Goal: Information Seeking & Learning: Understand process/instructions

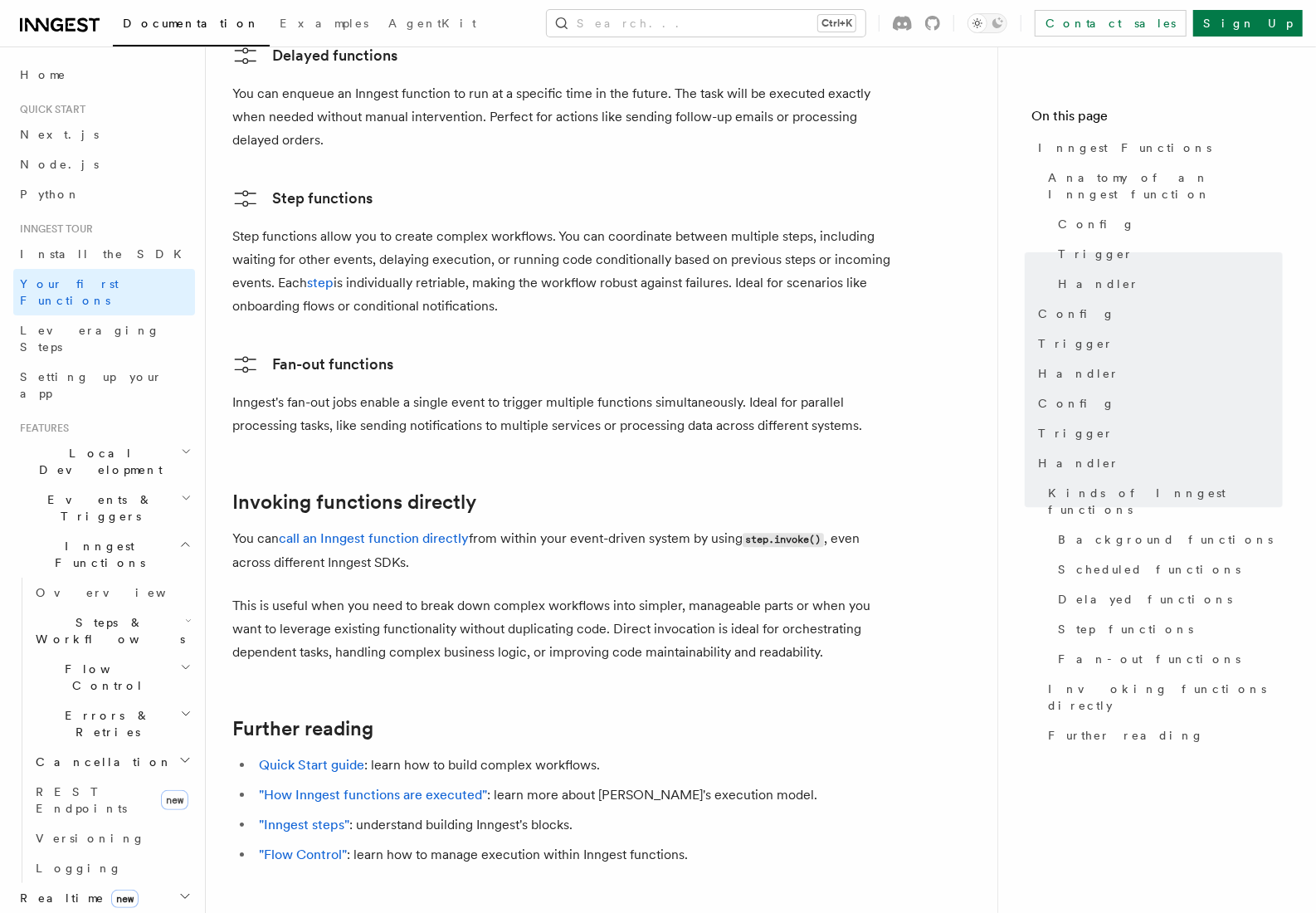
scroll to position [3073, 0]
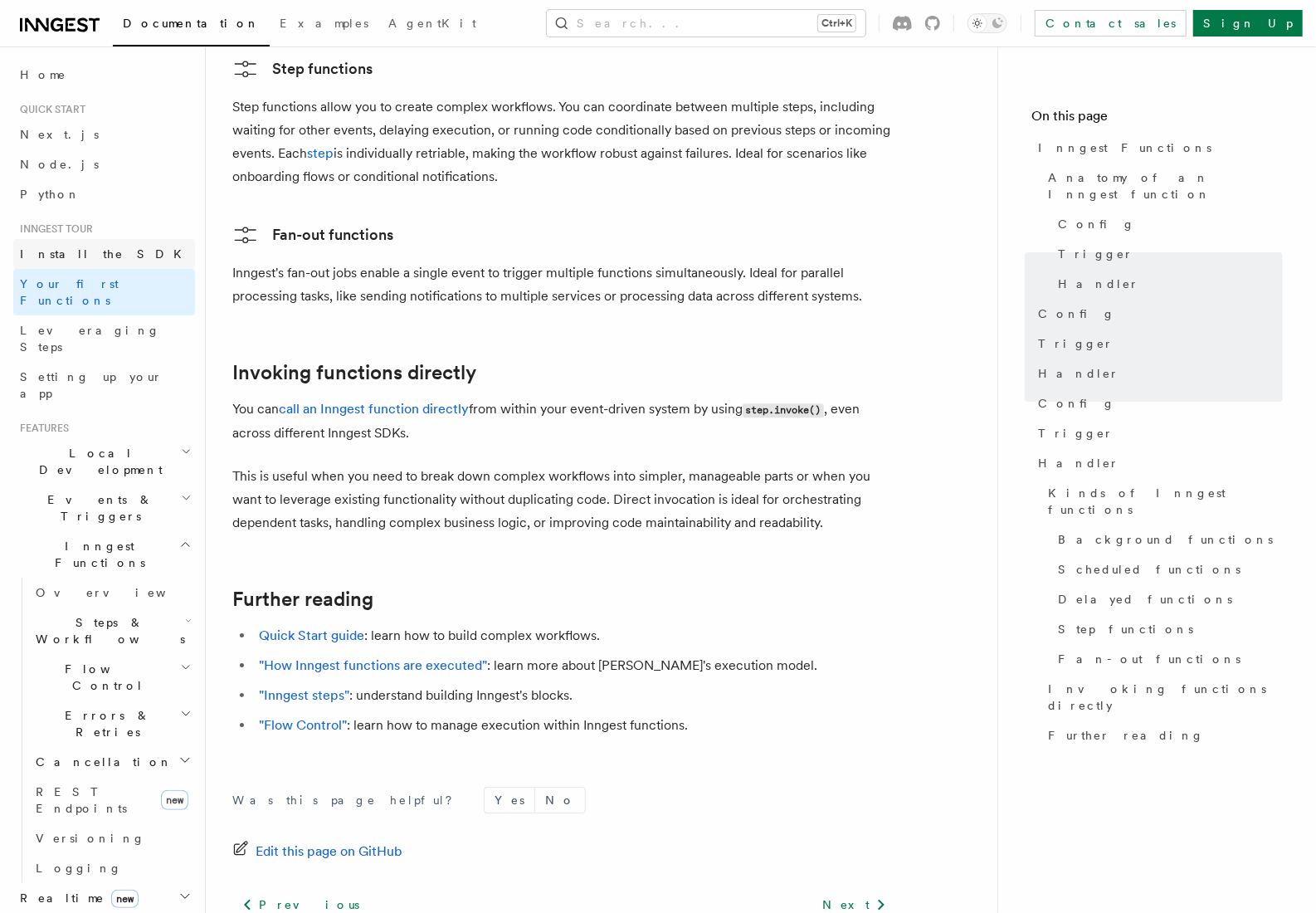
click at [116, 243] on link "Install the SDK" at bounding box center [105, 254] width 182 height 30
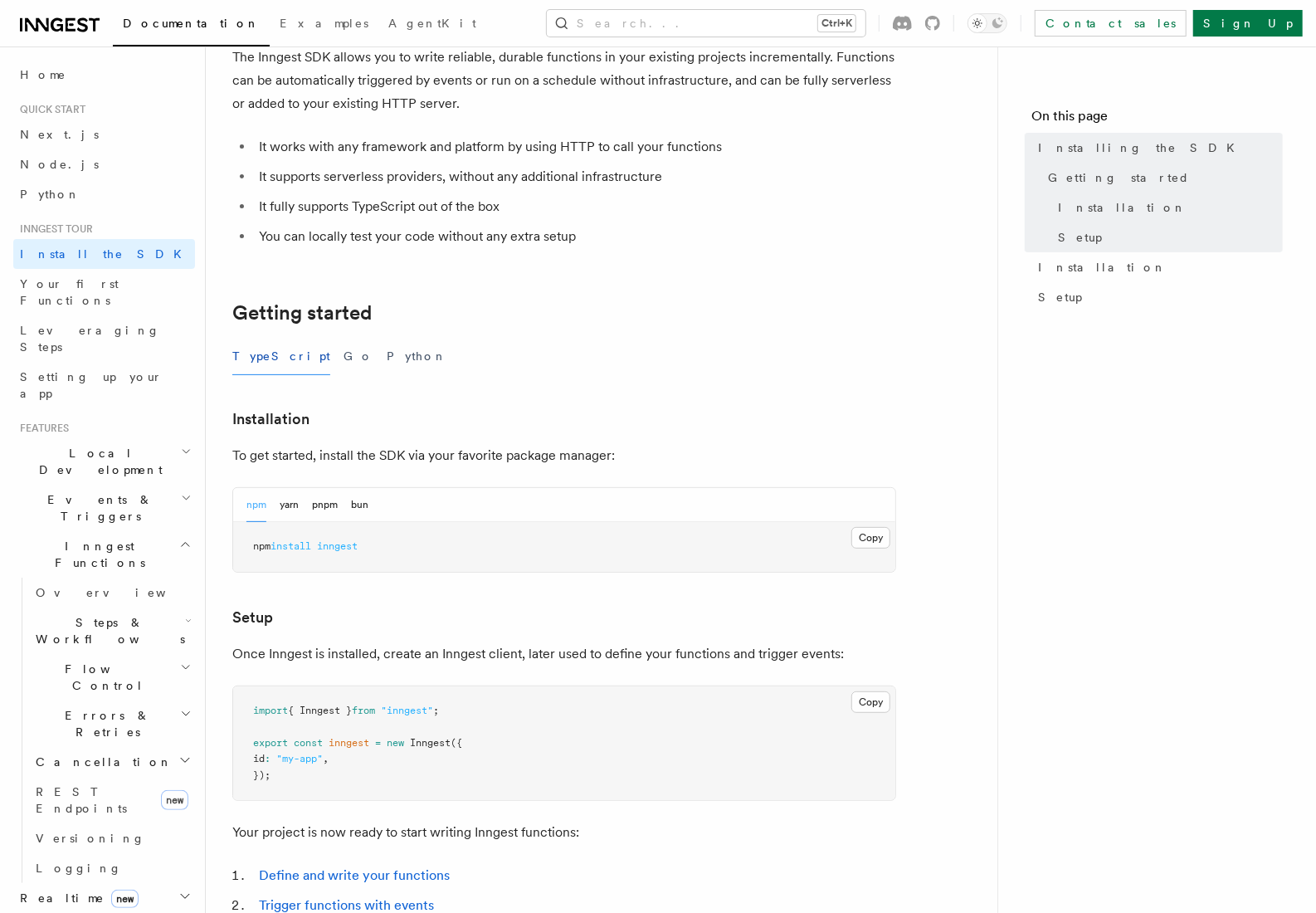
scroll to position [153, 0]
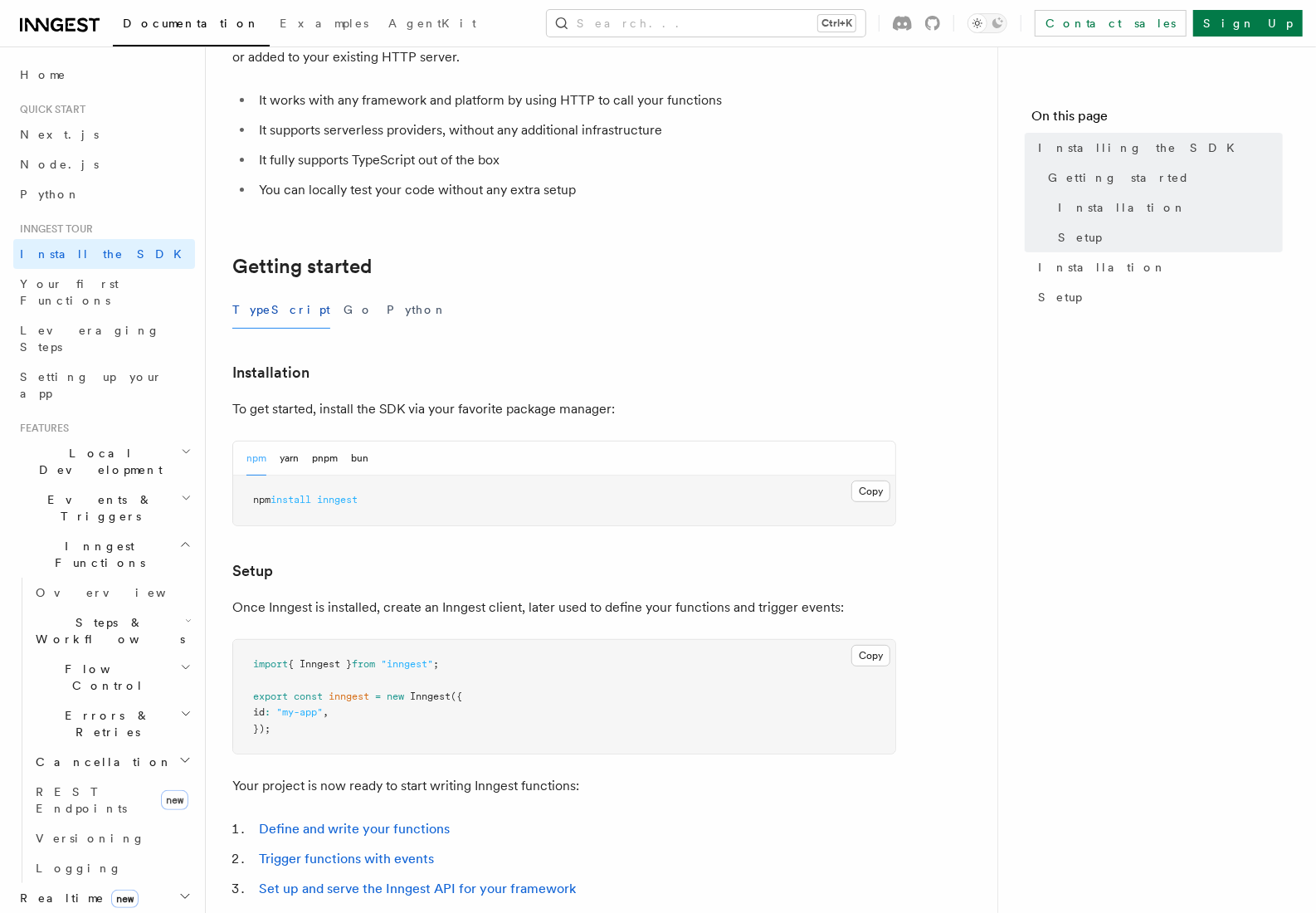
click at [910, 379] on article "Inngest tour Installing the SDK The Inngest SDK allows you to write reliable, d…" at bounding box center [602, 573] width 739 height 1307
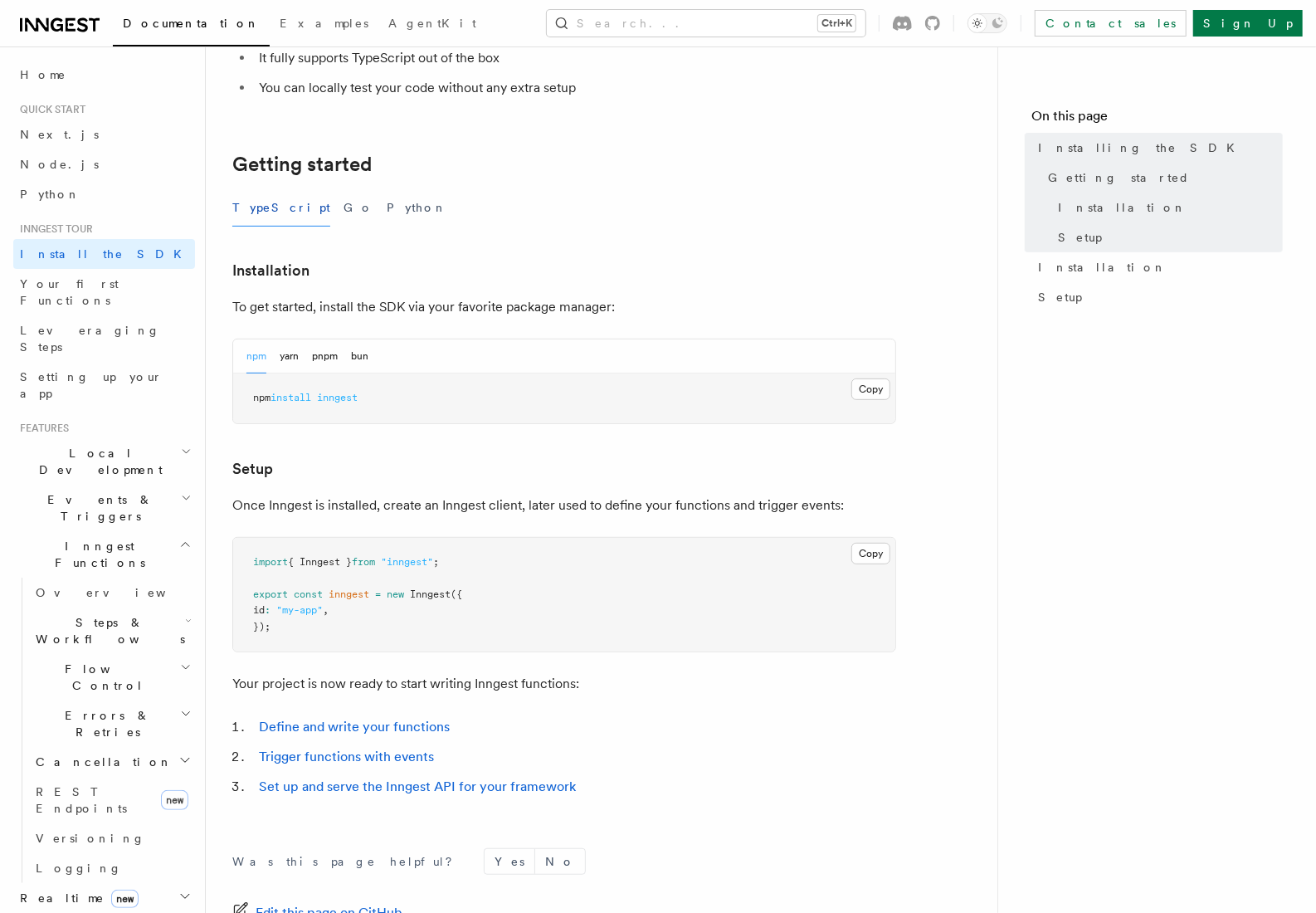
scroll to position [307, 0]
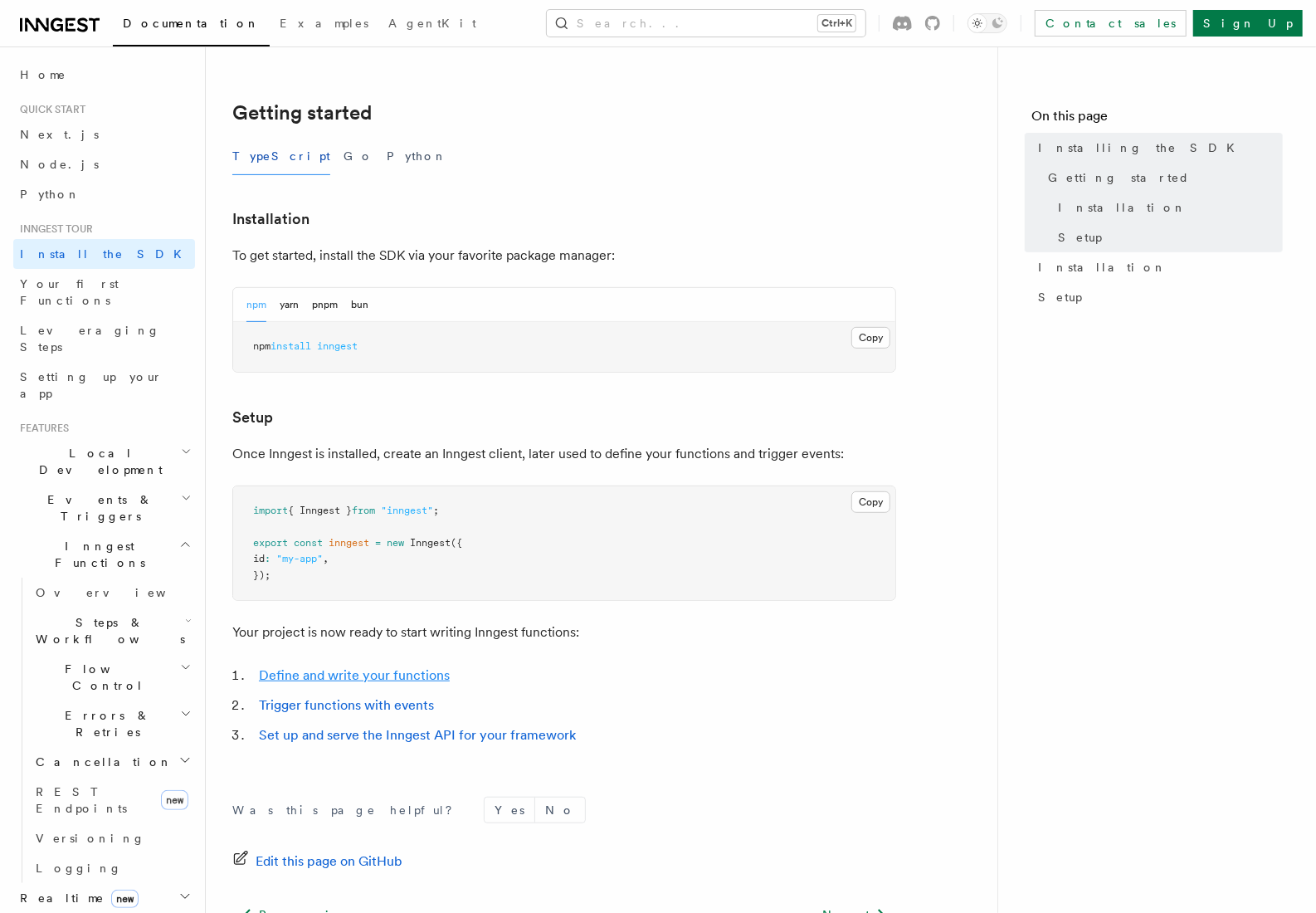
click at [376, 675] on link "Define and write your functions" at bounding box center [354, 675] width 191 height 16
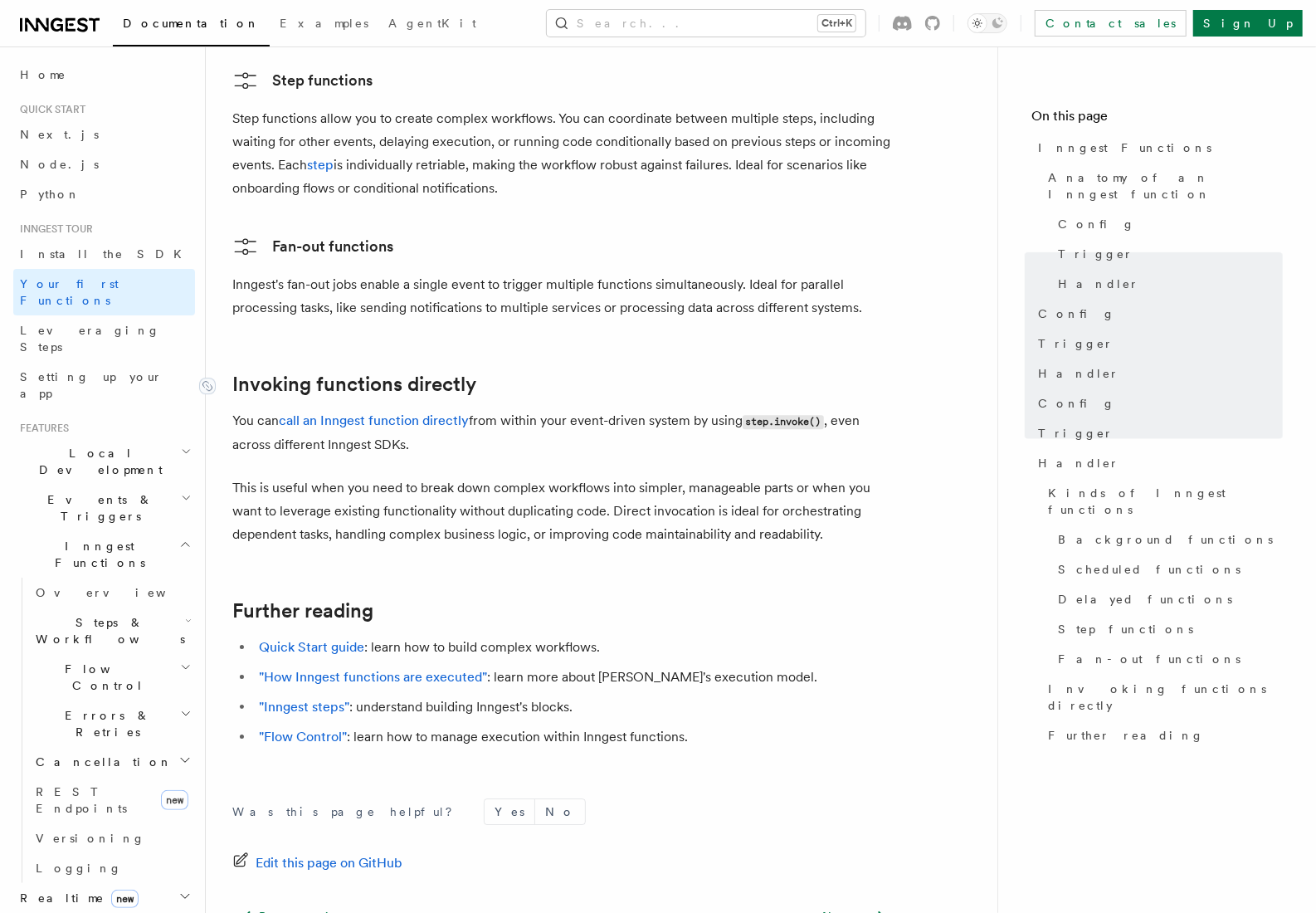
scroll to position [3073, 0]
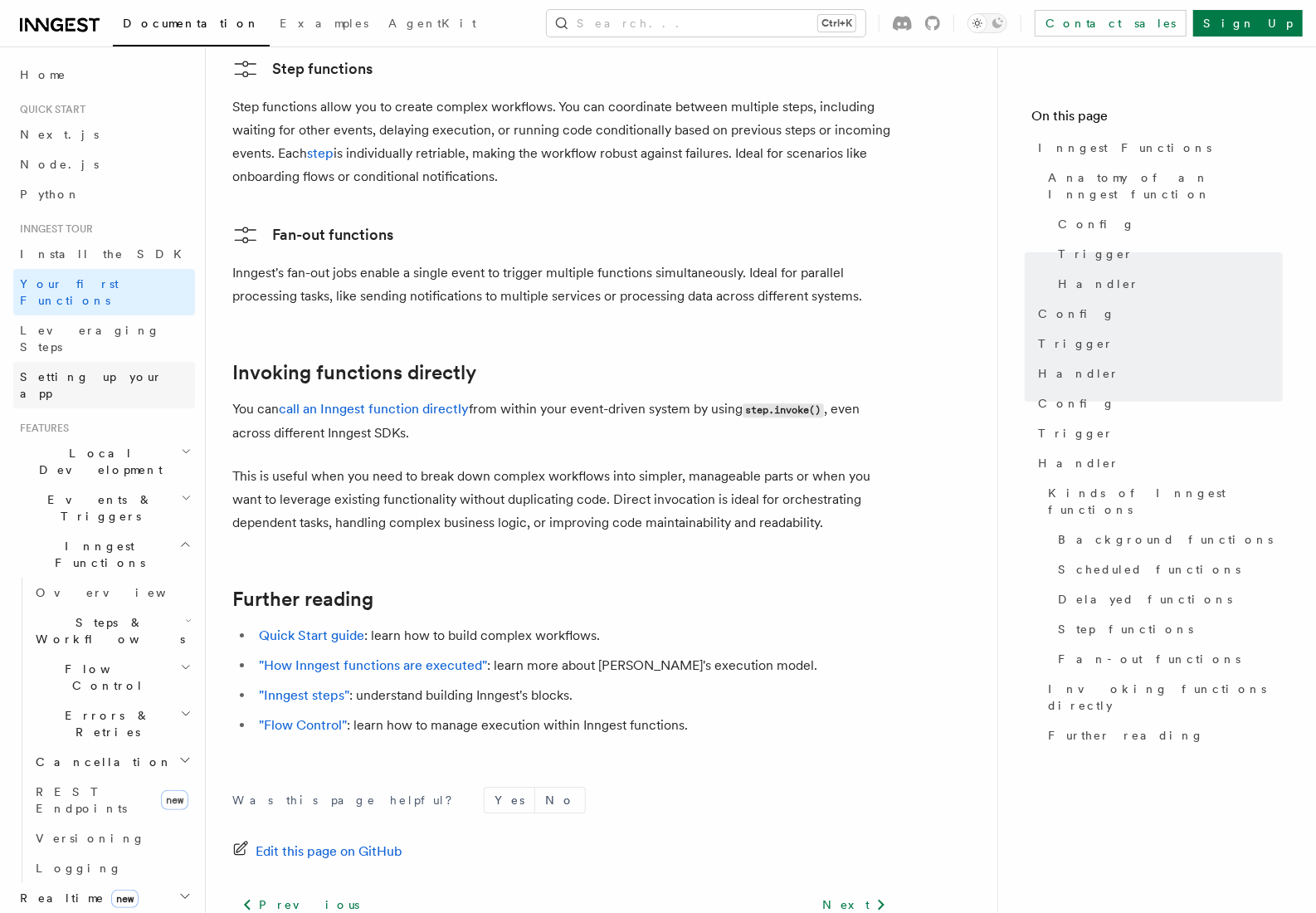
click at [62, 370] on span "Setting up your app" at bounding box center [91, 385] width 143 height 30
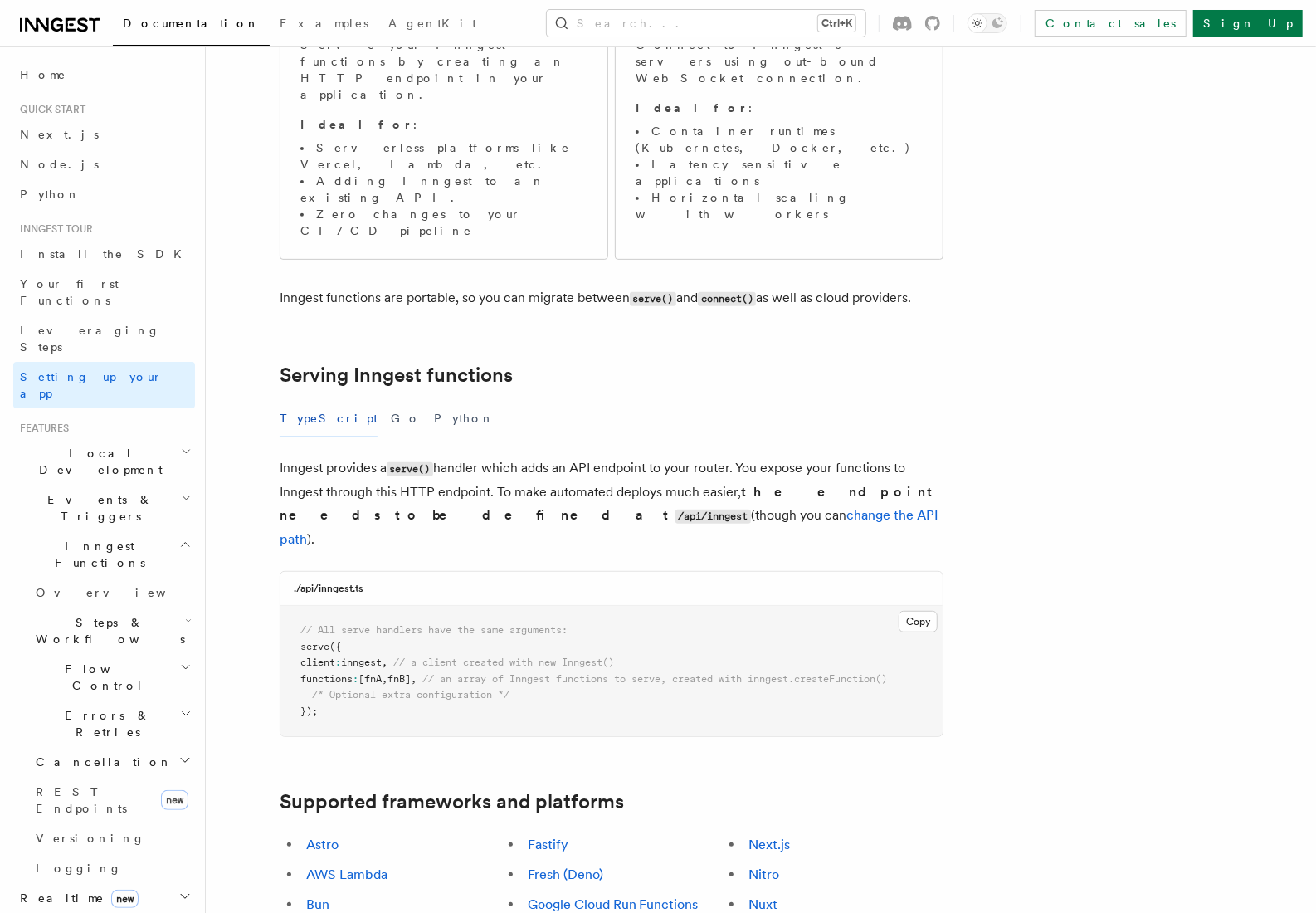
scroll to position [460, 0]
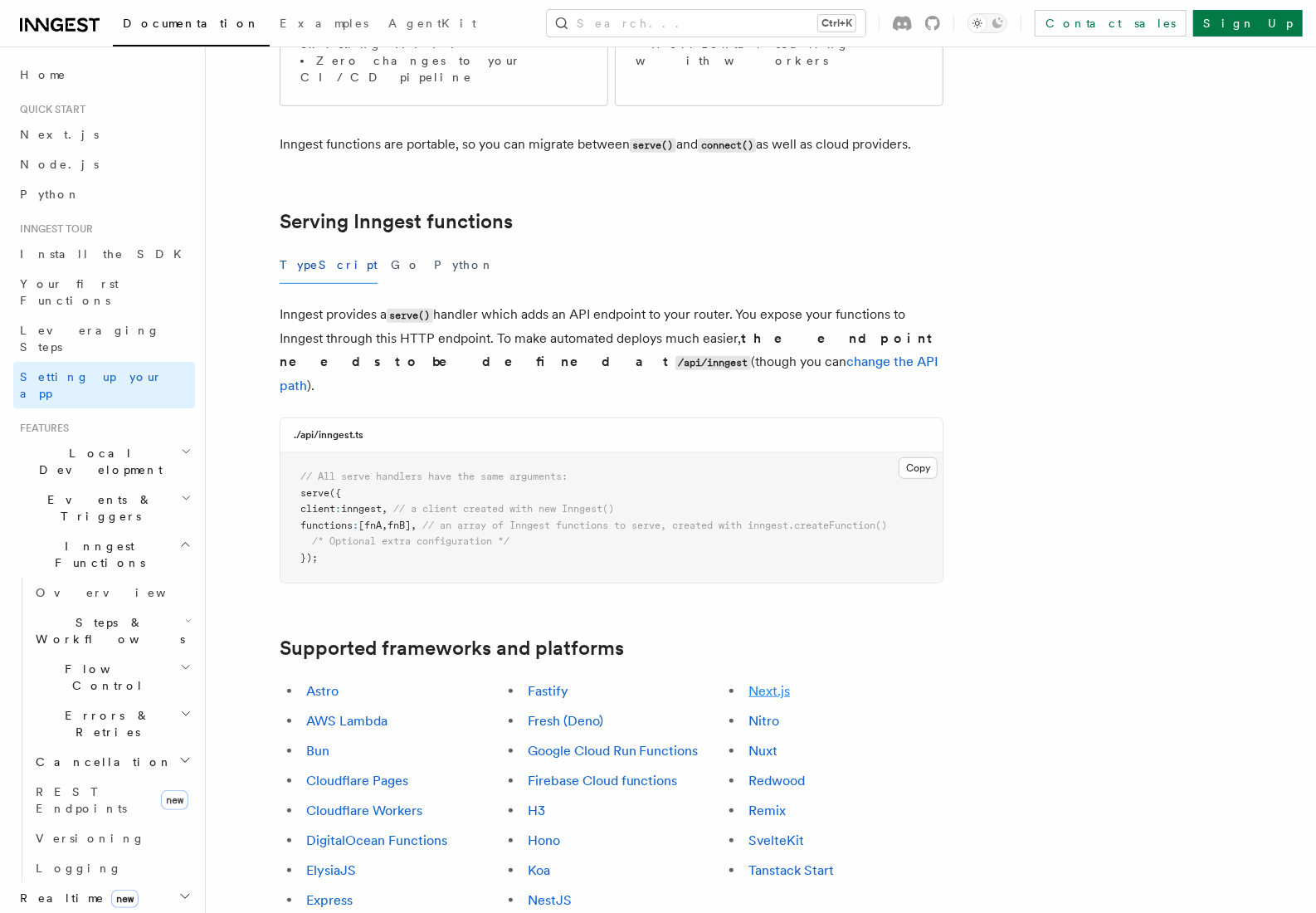
click at [777, 683] on link "Next.js" at bounding box center [769, 691] width 41 height 16
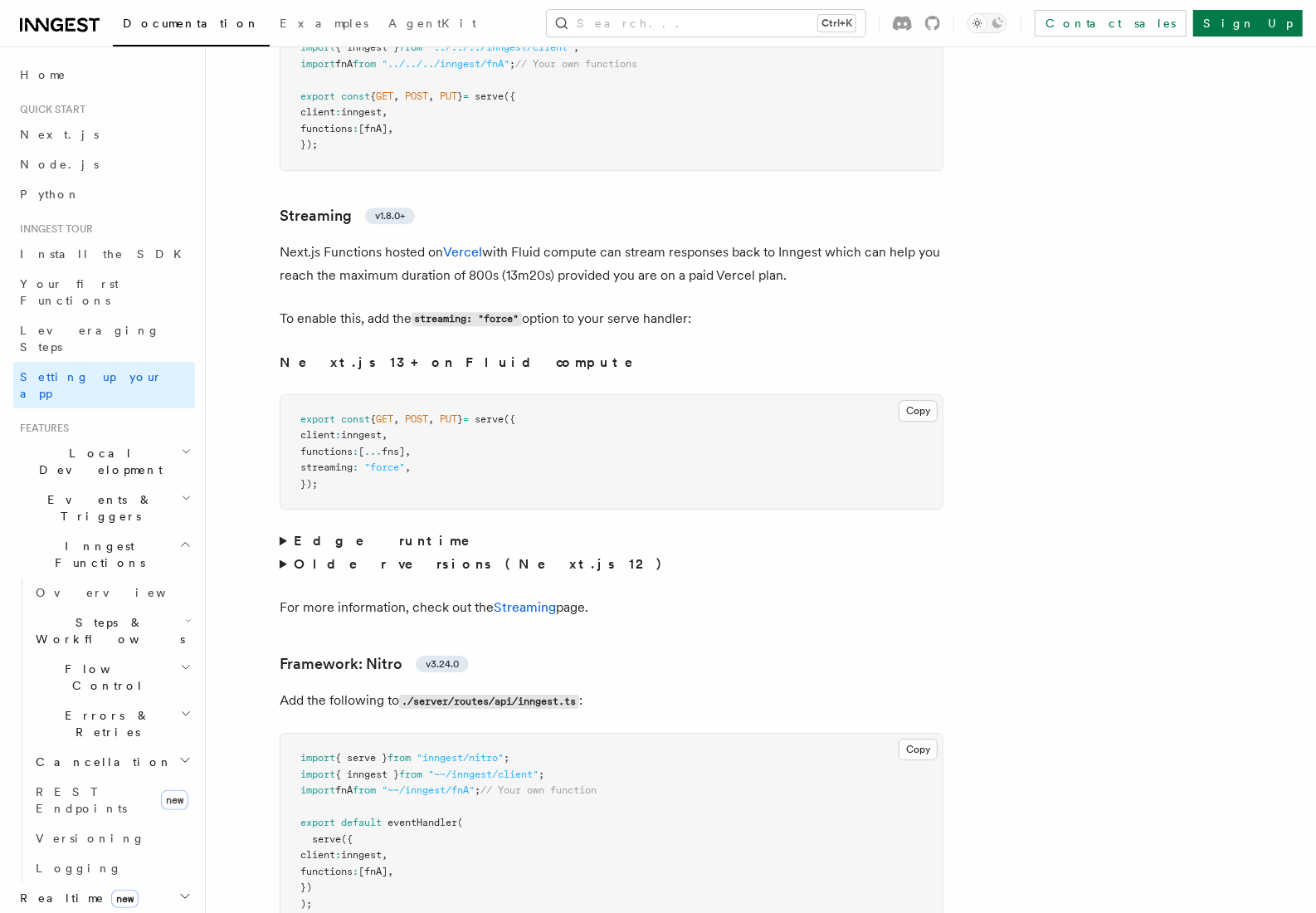
scroll to position [11257, 0]
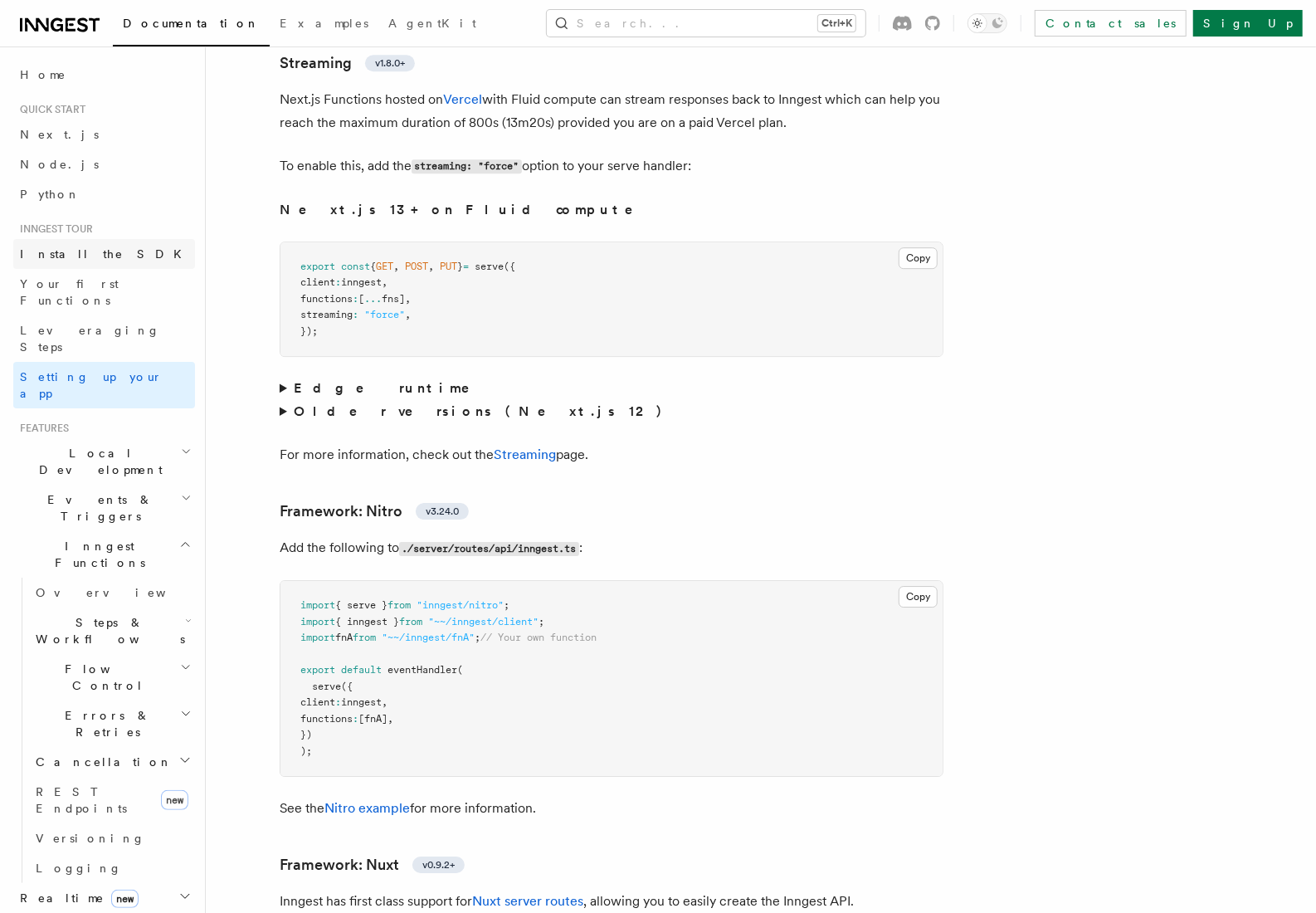
click at [100, 244] on link "Install the SDK" at bounding box center [105, 254] width 182 height 30
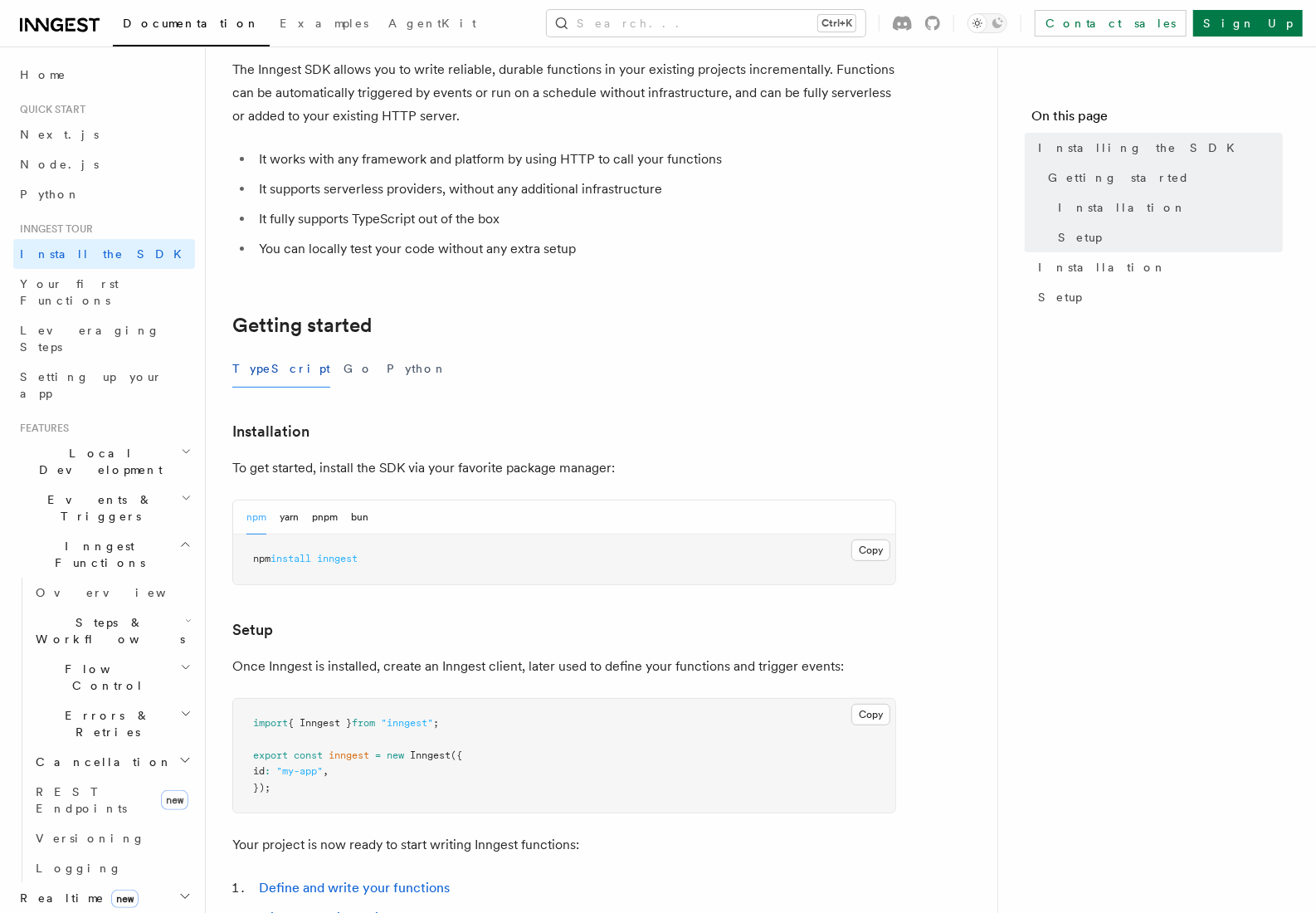
scroll to position [307, 0]
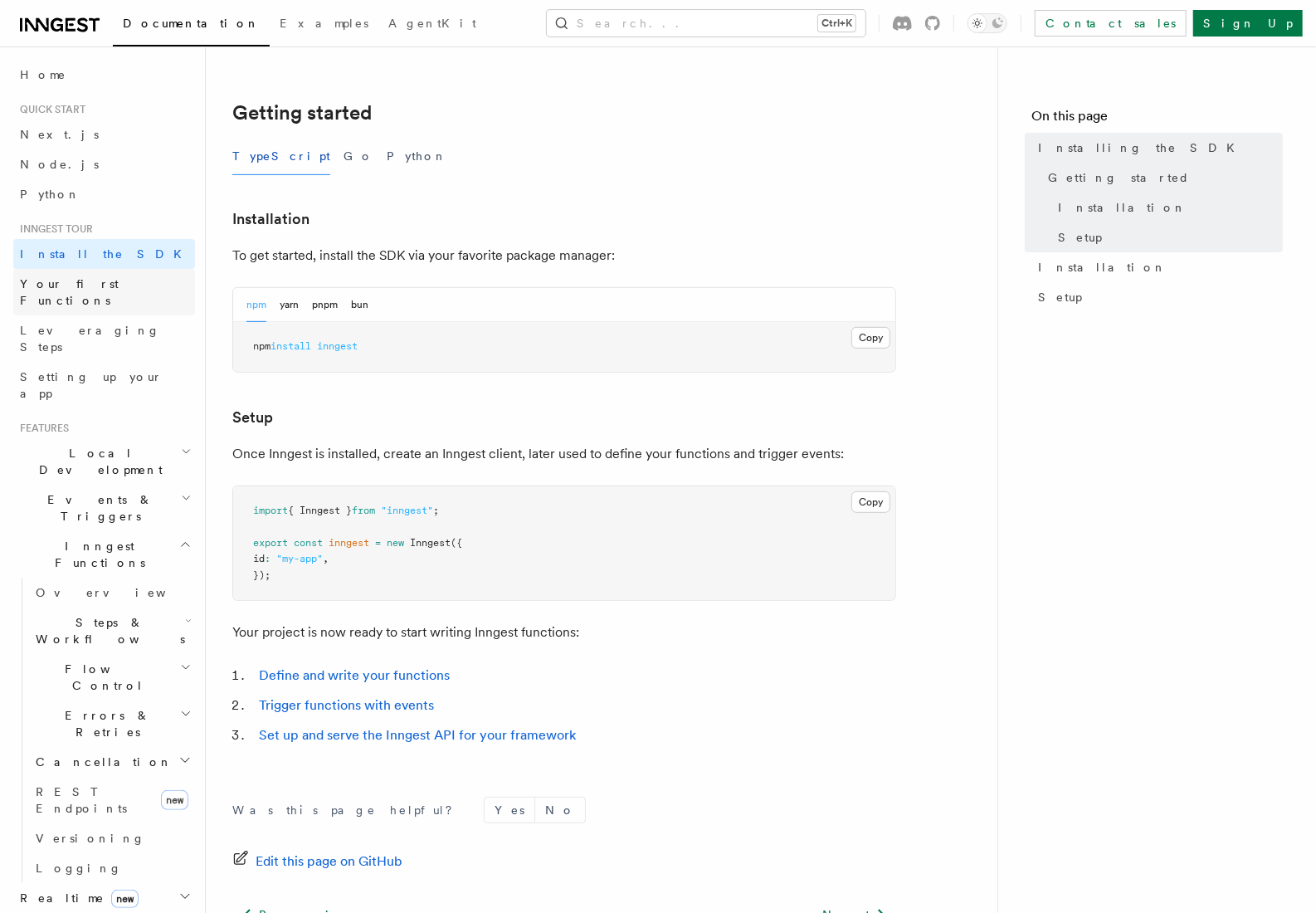
click at [99, 292] on link "Your first Functions" at bounding box center [105, 292] width 182 height 47
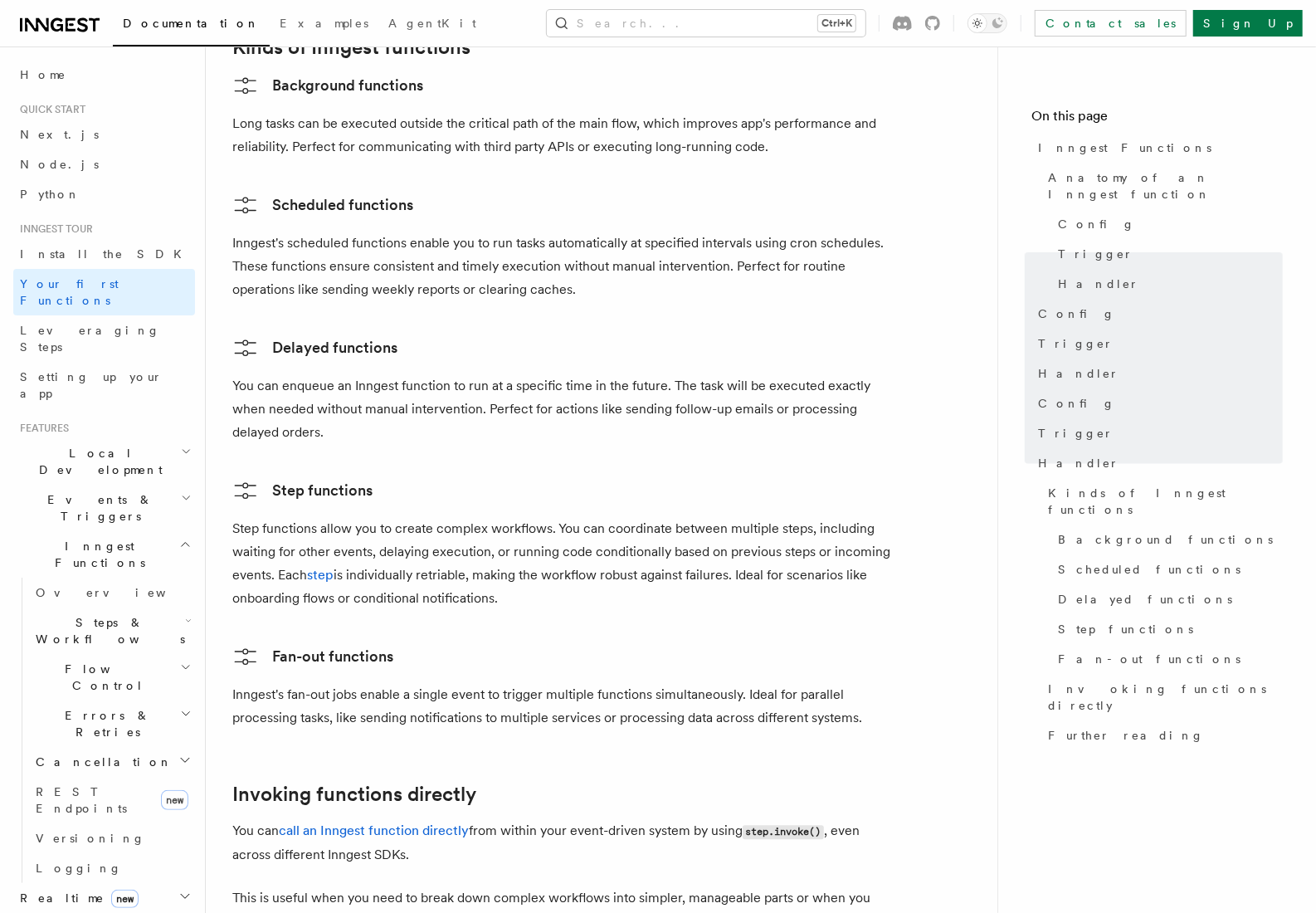
scroll to position [3073, 0]
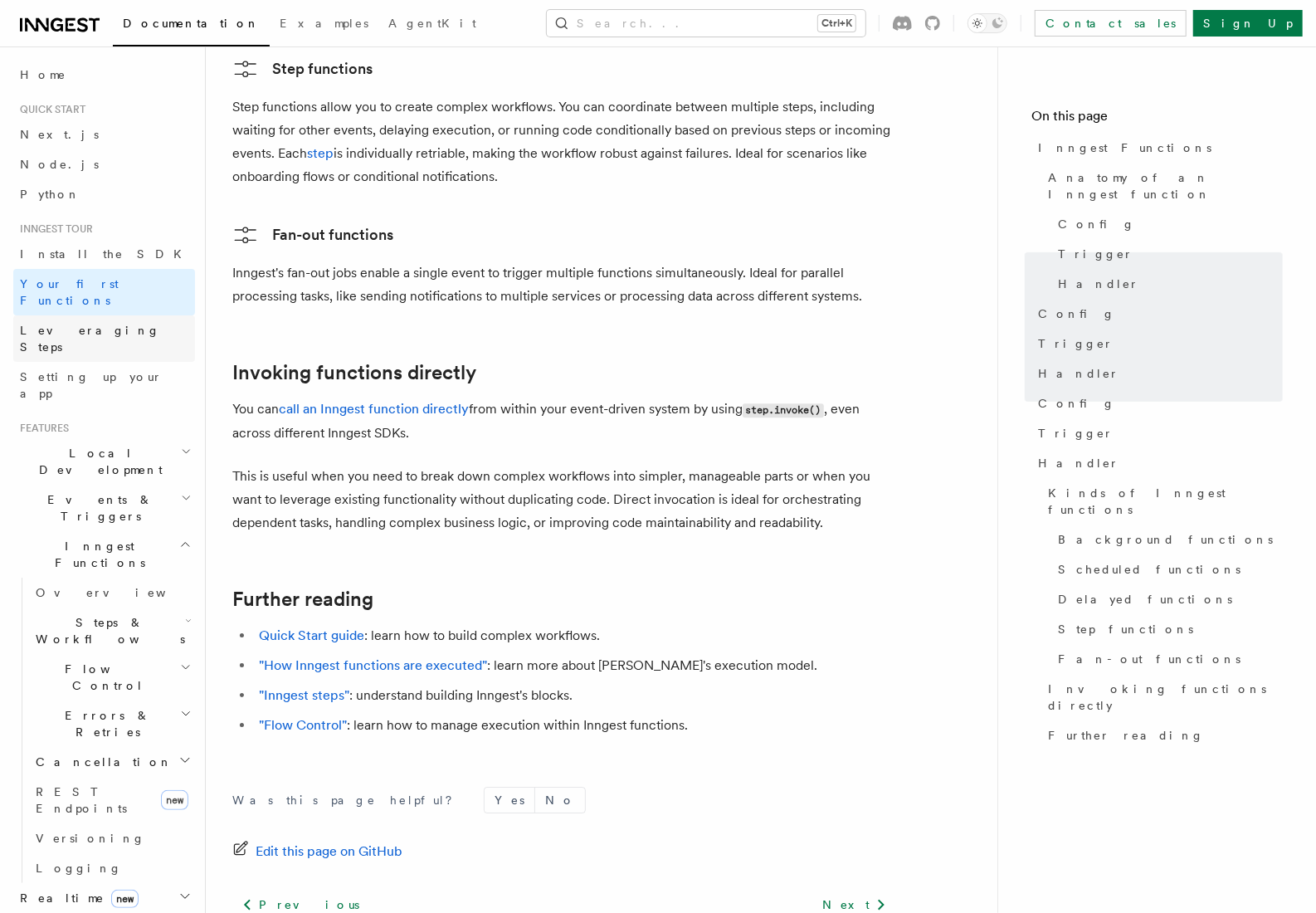
click at [87, 324] on span "Leveraging Steps" at bounding box center [89, 338] width 140 height 30
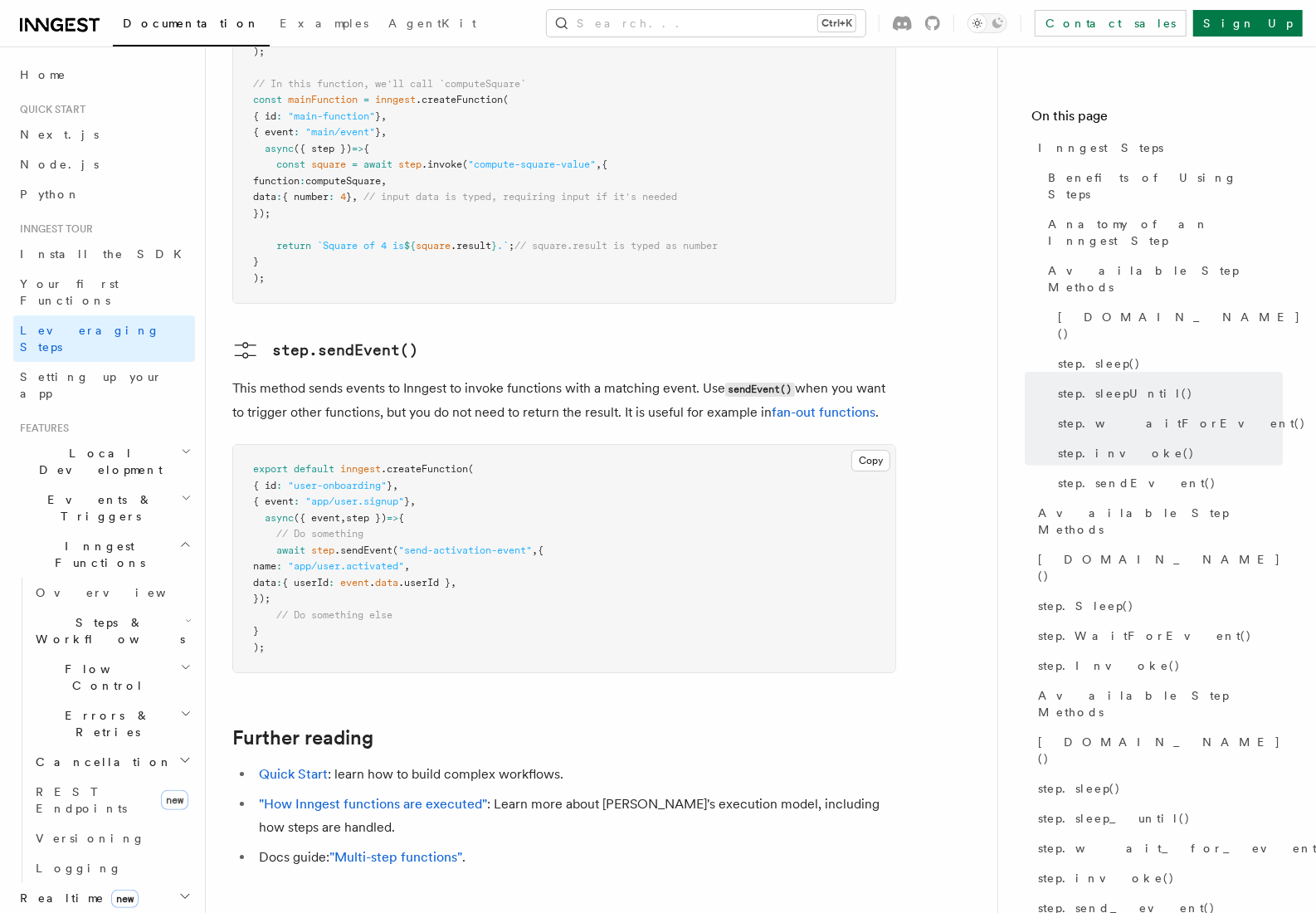
scroll to position [3462, 0]
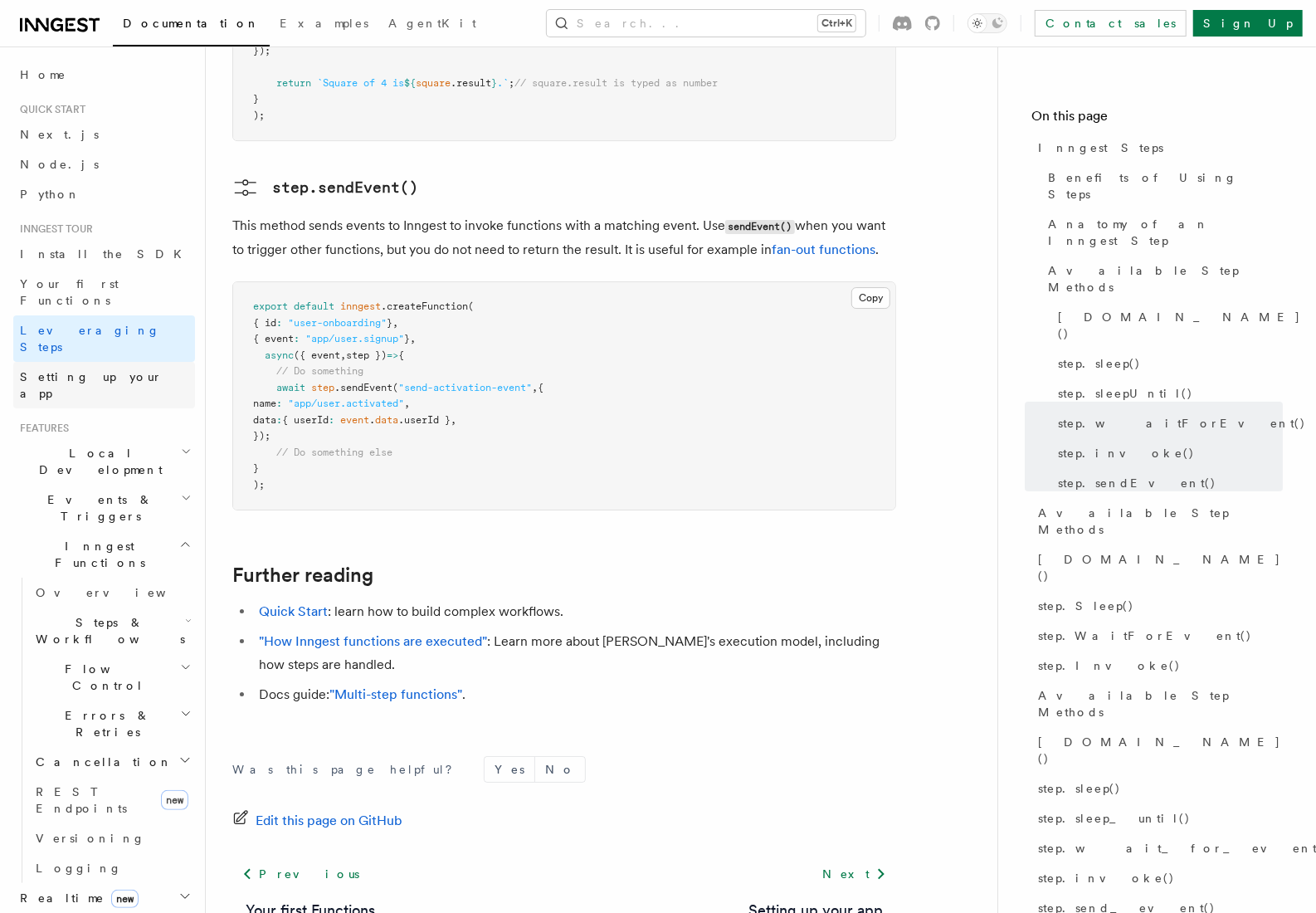
click at [107, 370] on span "Setting up your app" at bounding box center [91, 385] width 143 height 30
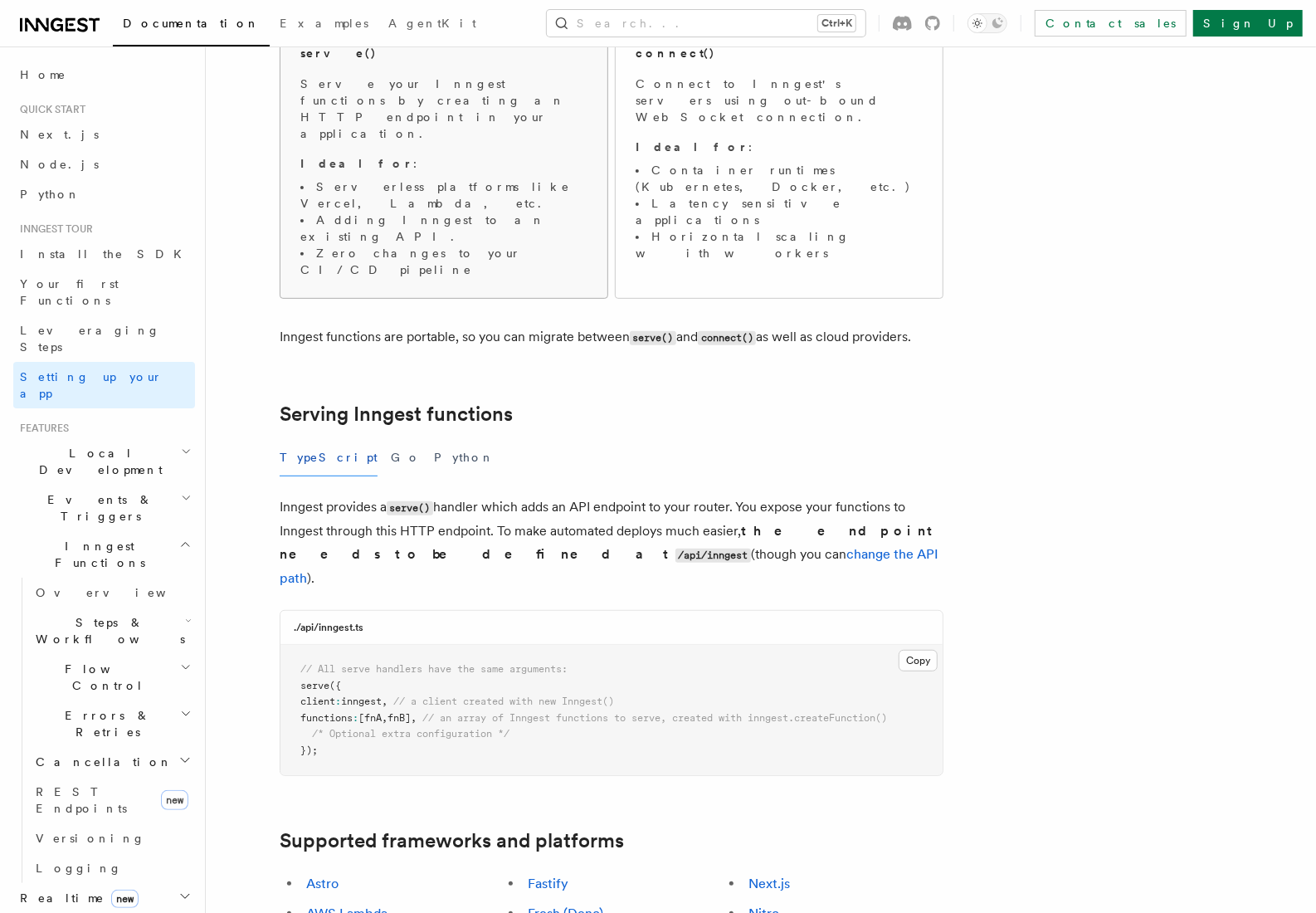
scroll to position [307, 0]
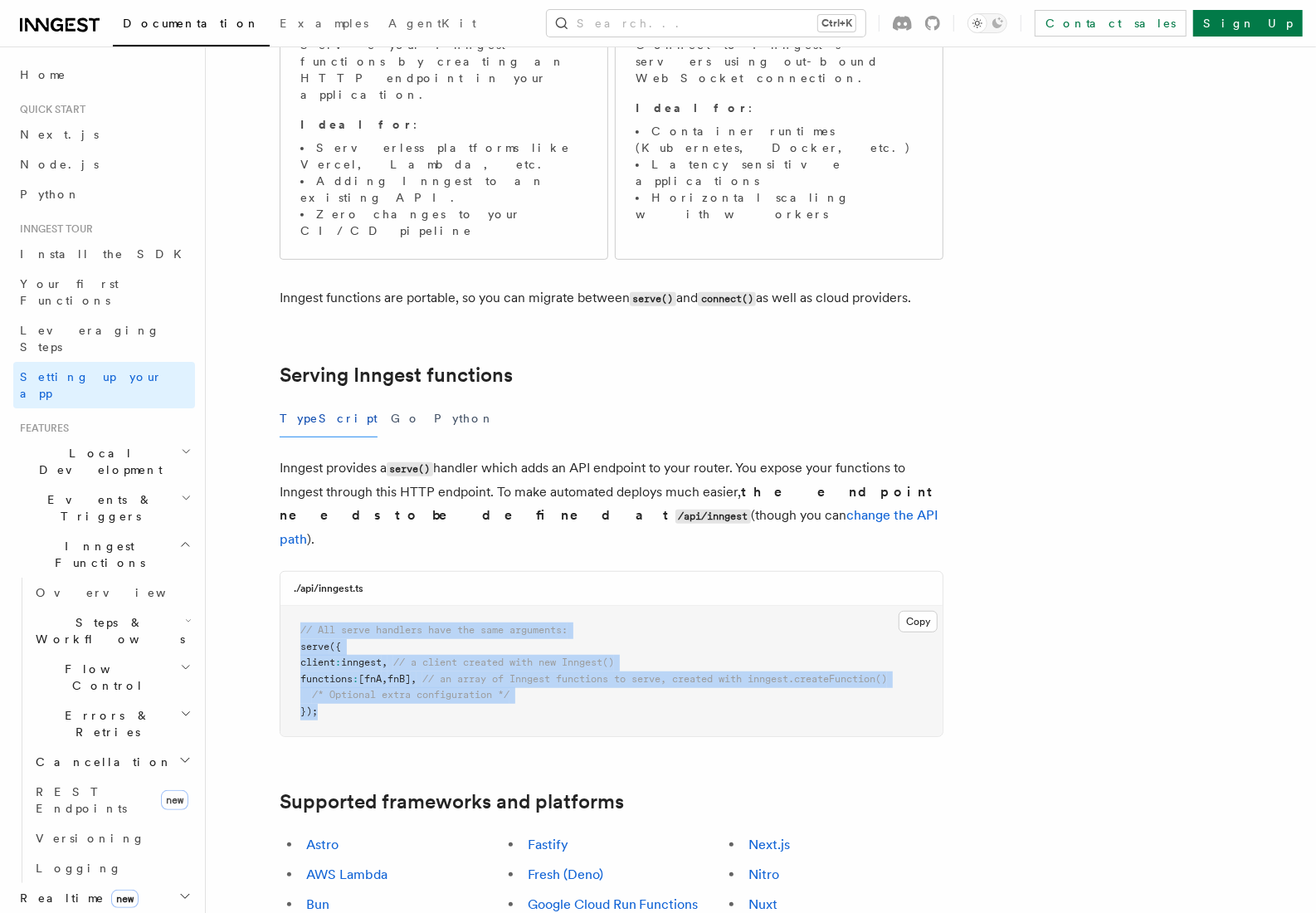
drag, startPoint x: 335, startPoint y: 611, endPoint x: 288, endPoint y: 527, distance: 96.3
click at [288, 606] on pre "// All serve handlers have the same arguments: serve ({ client : inngest , // a…" at bounding box center [611, 671] width 662 height 130
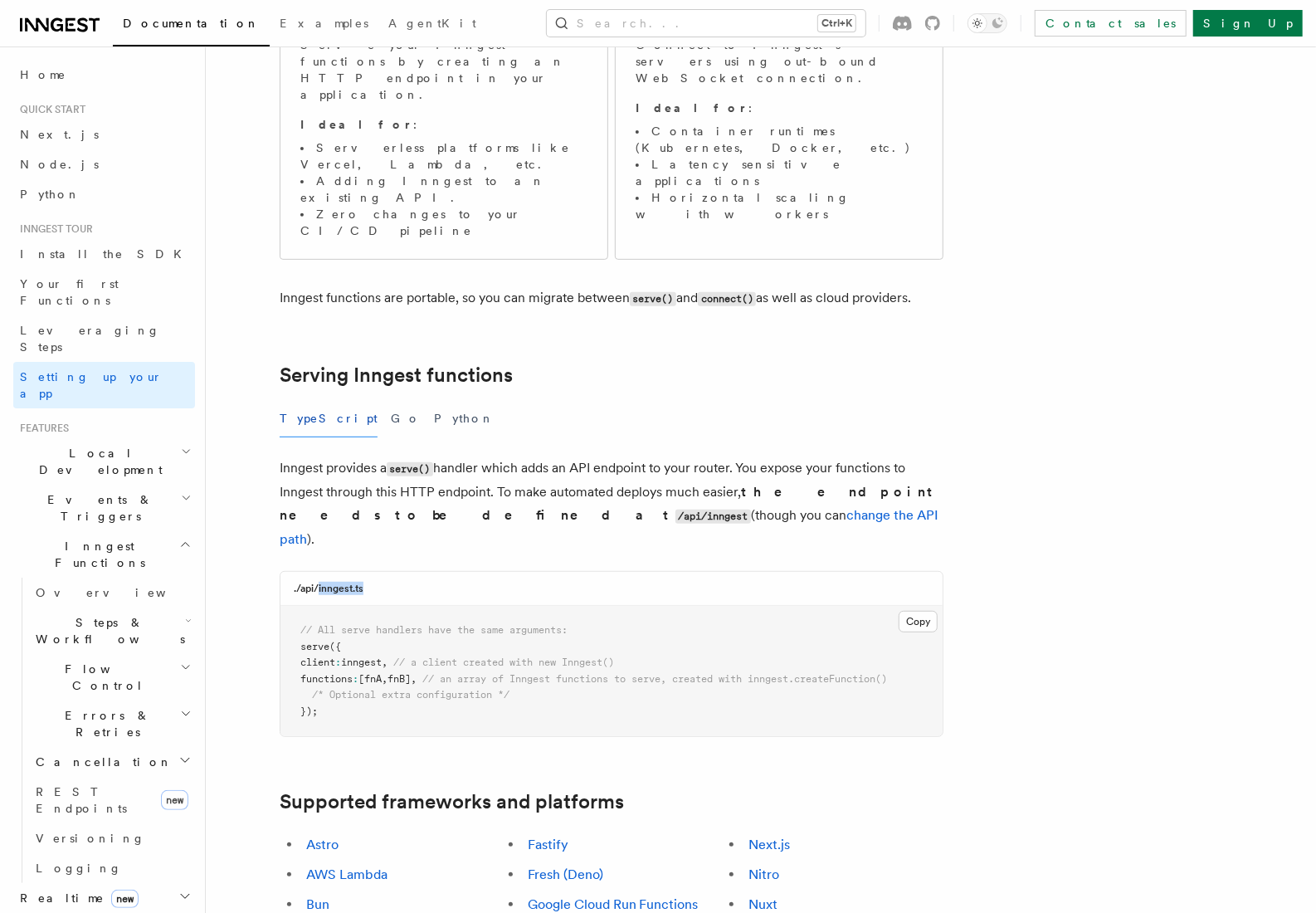
drag, startPoint x: 320, startPoint y: 477, endPoint x: 371, endPoint y: 481, distance: 51.2
click at [371, 572] on div "./api/inngest.ts" at bounding box center [611, 588] width 662 height 34
click at [915, 611] on button "Copy Copied" at bounding box center [918, 622] width 39 height 22
click at [391, 400] on button "Go" at bounding box center [406, 418] width 30 height 37
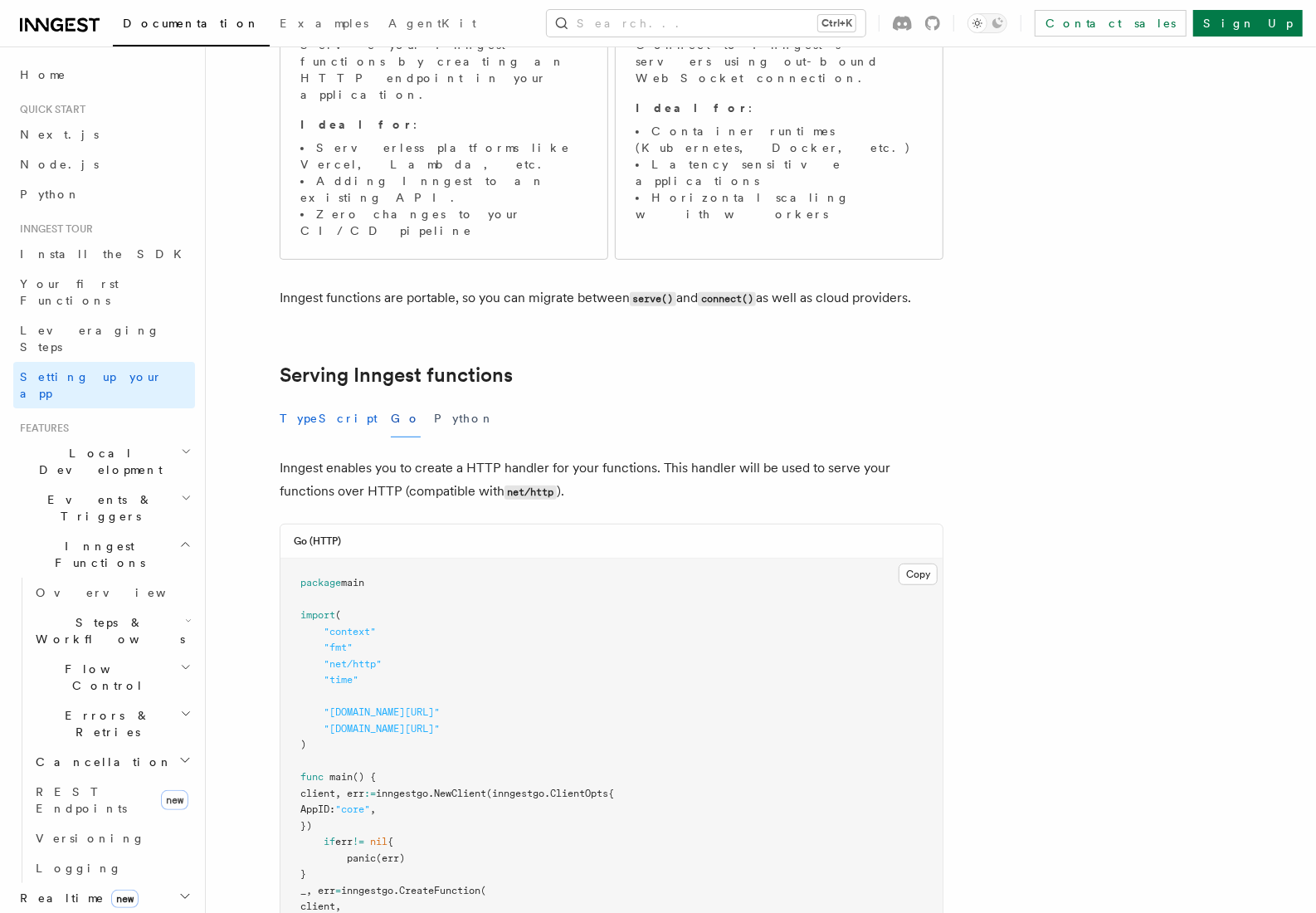
click at [313, 400] on button "TypeScript" at bounding box center [329, 418] width 98 height 37
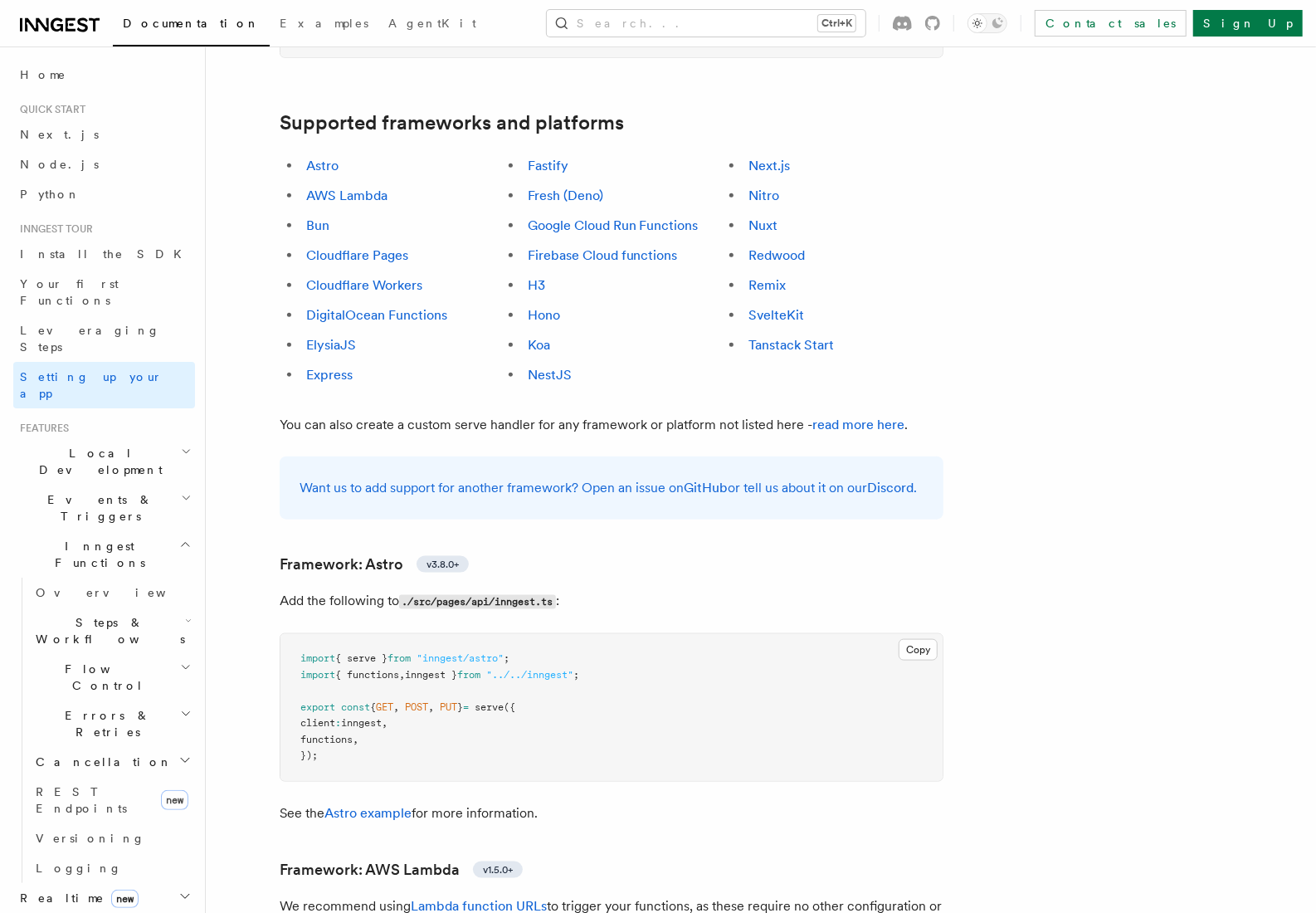
scroll to position [767, 0]
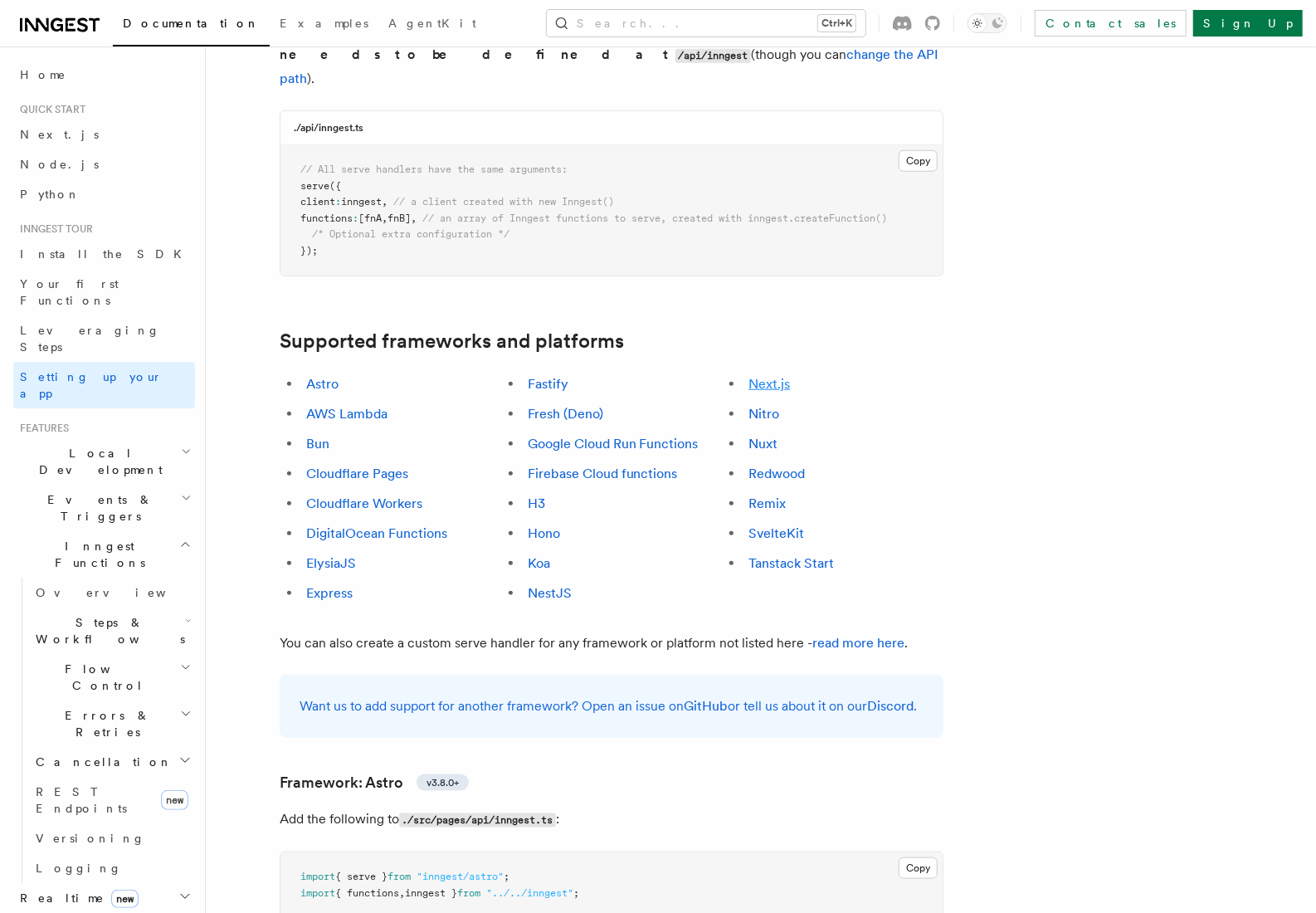
click at [768, 376] on link "Next.js" at bounding box center [769, 384] width 41 height 16
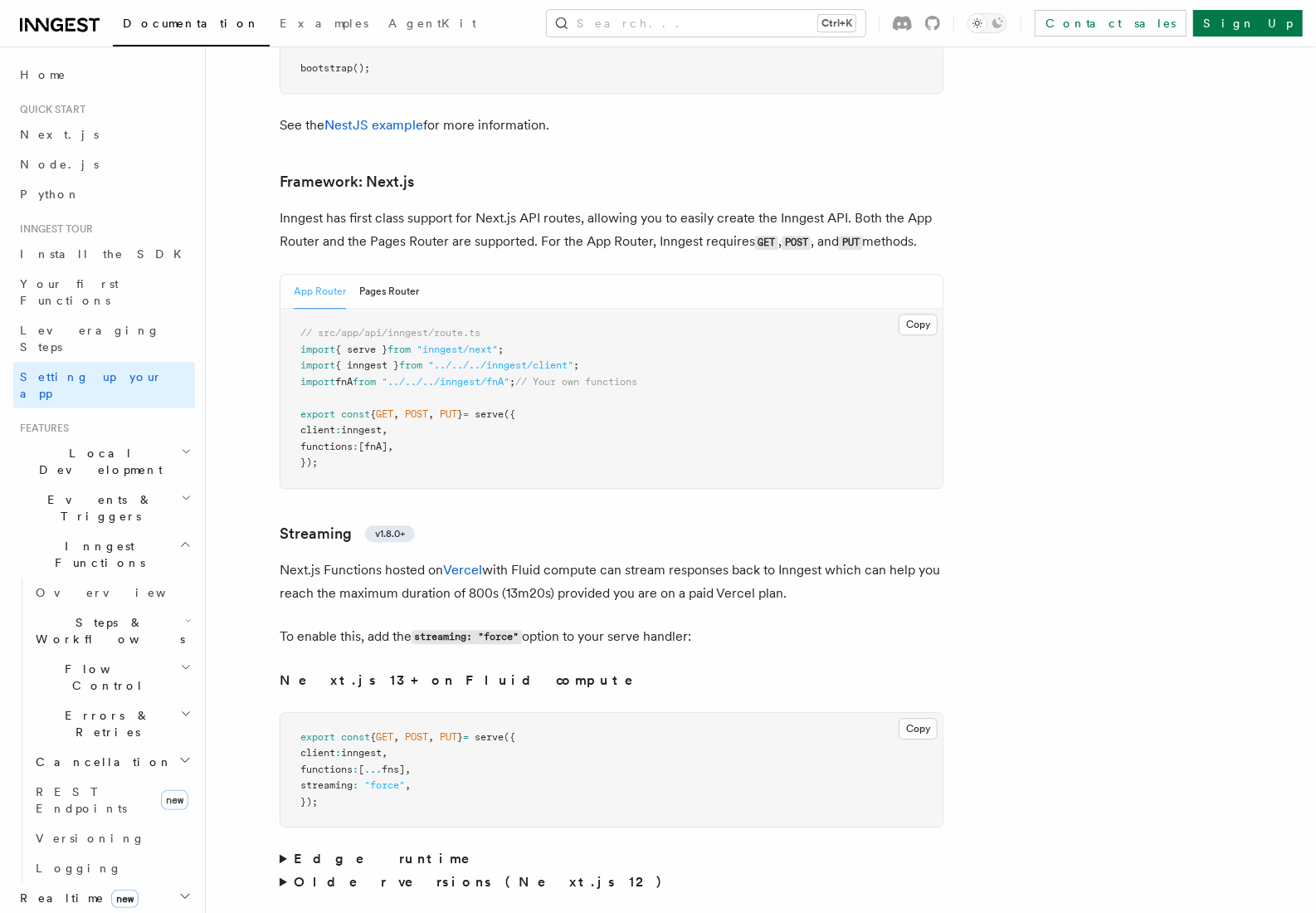
scroll to position [10796, 0]
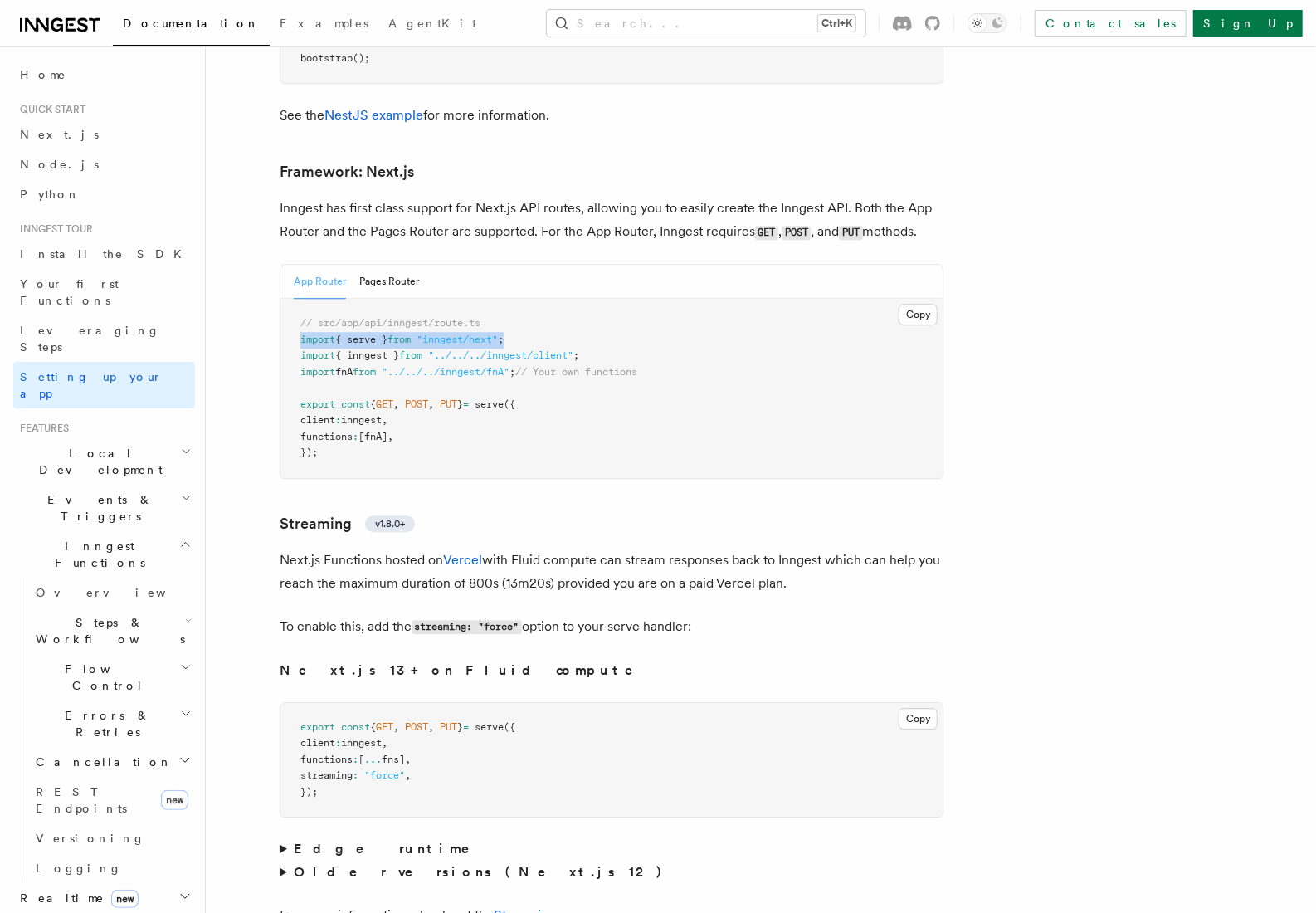
drag, startPoint x: 573, startPoint y: 252, endPoint x: 268, endPoint y: 258, distance: 305.1
copy span "import { serve } from "inngest/next" ;"
drag, startPoint x: 679, startPoint y: 289, endPoint x: 260, endPoint y: 288, distance: 419.0
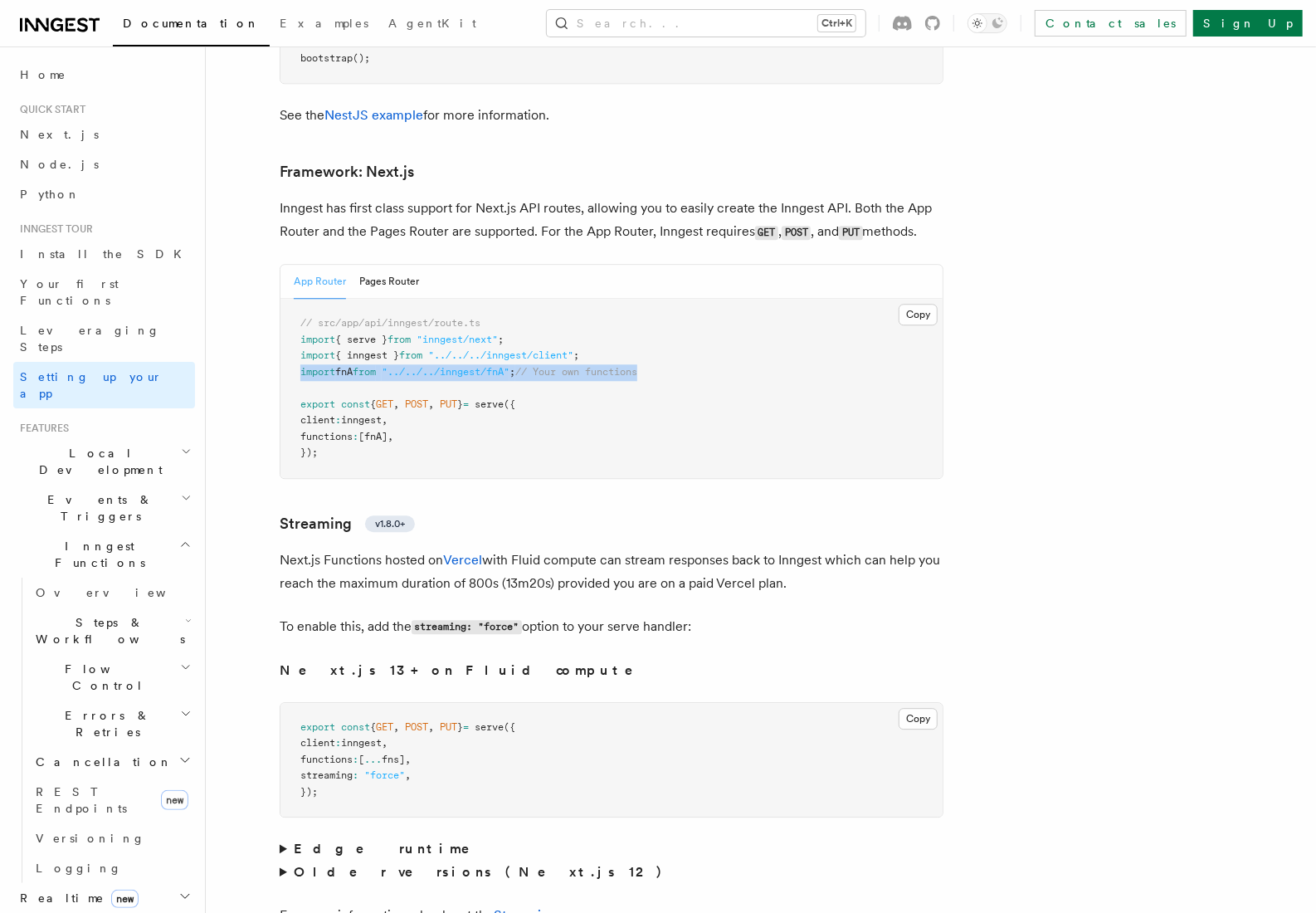
copy span "import fnA from "../../../inngest/fnA" ; // Your own functions"
drag, startPoint x: 1147, startPoint y: 272, endPoint x: 607, endPoint y: 141, distance: 555.7
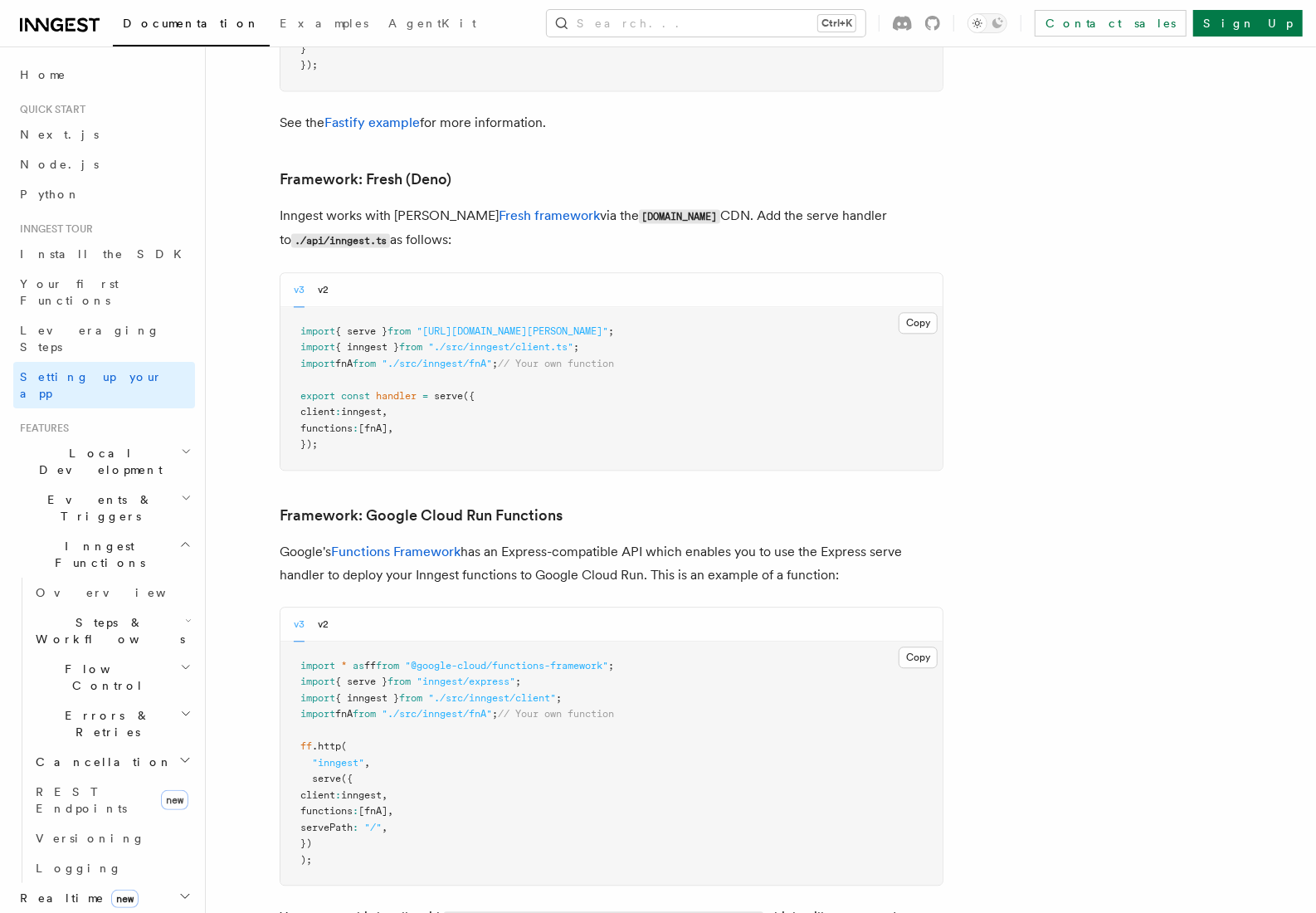
scroll to position [5571, 0]
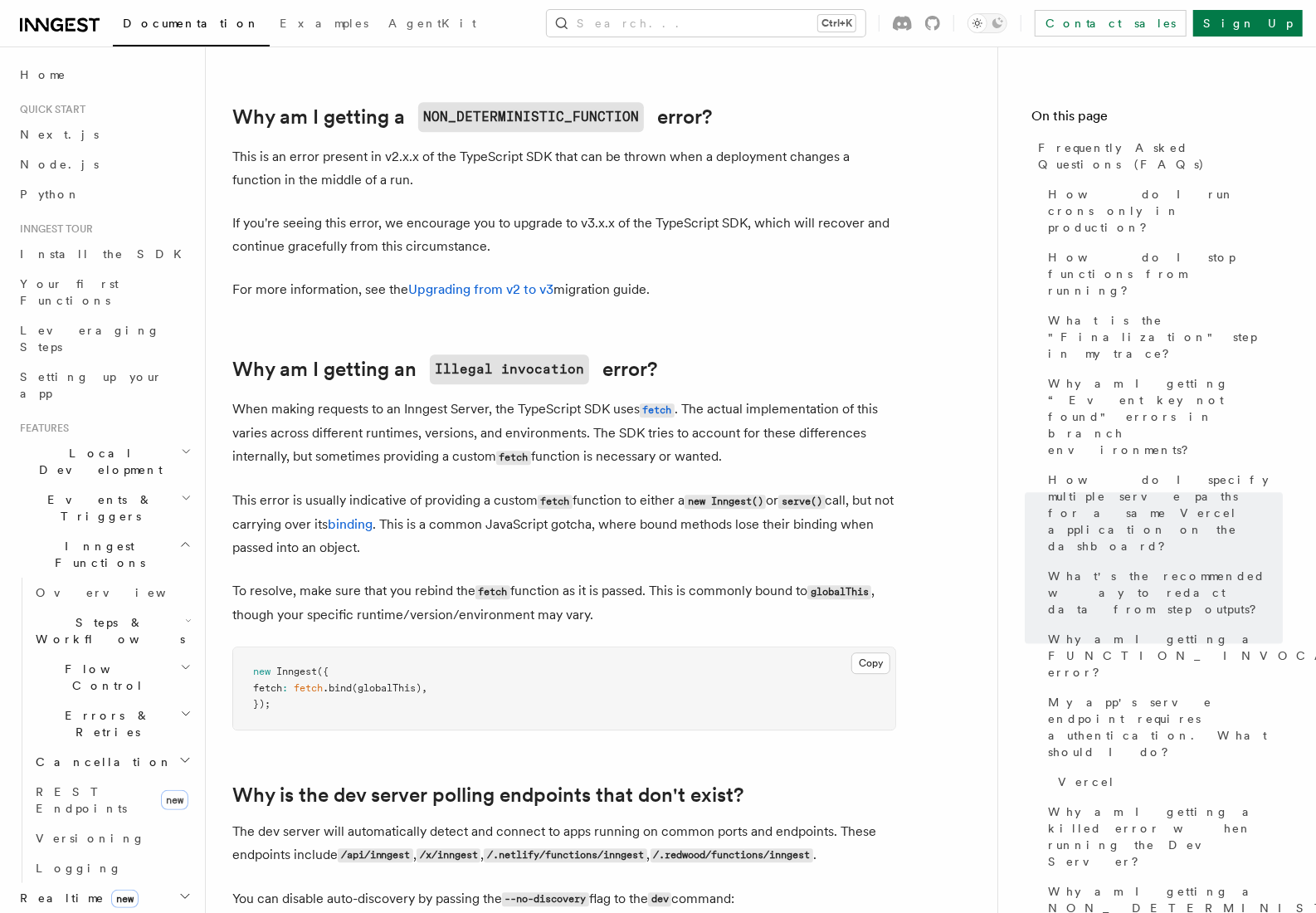
scroll to position [2766, 0]
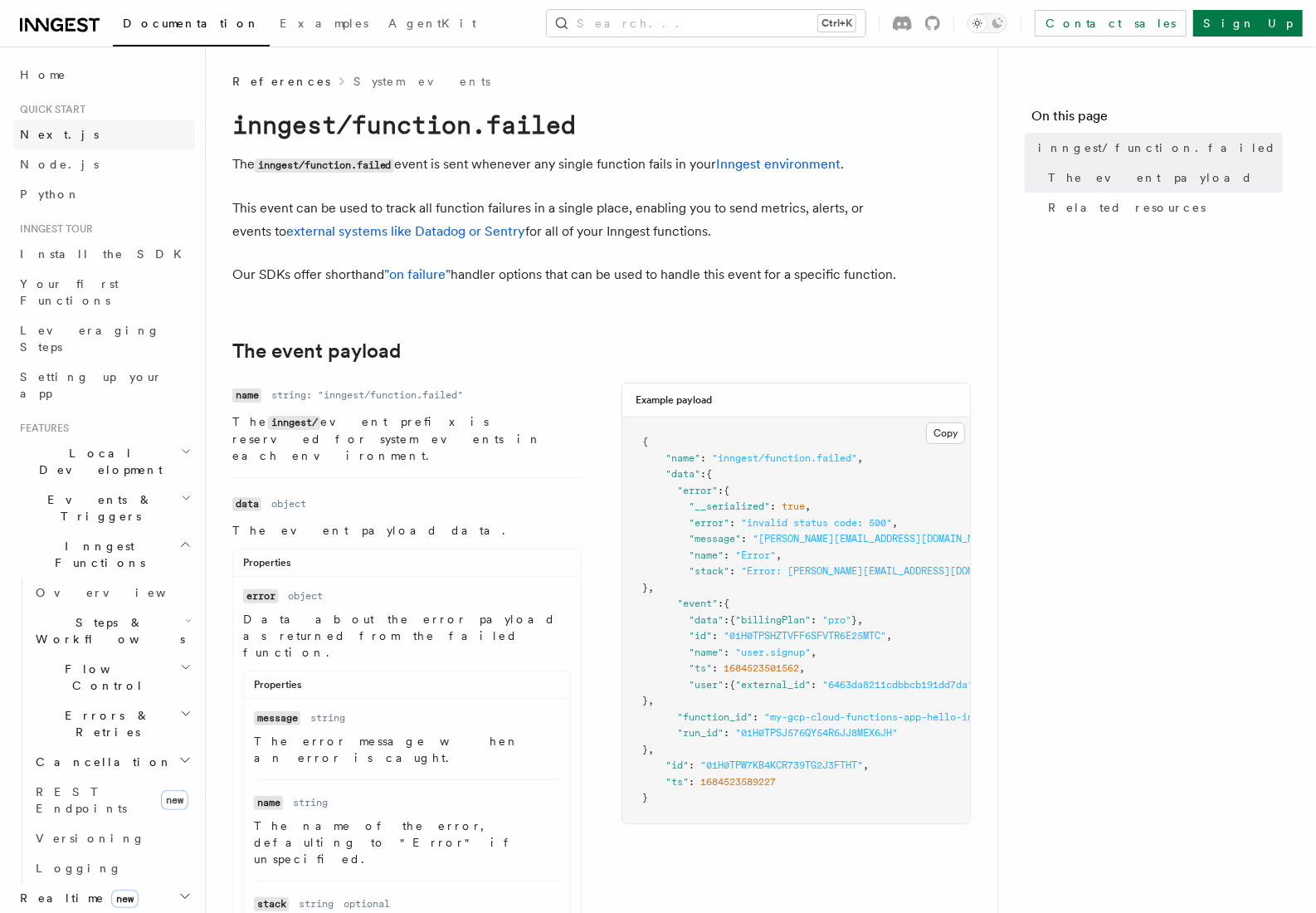
click at [64, 141] on link "Next.js" at bounding box center [105, 134] width 182 height 30
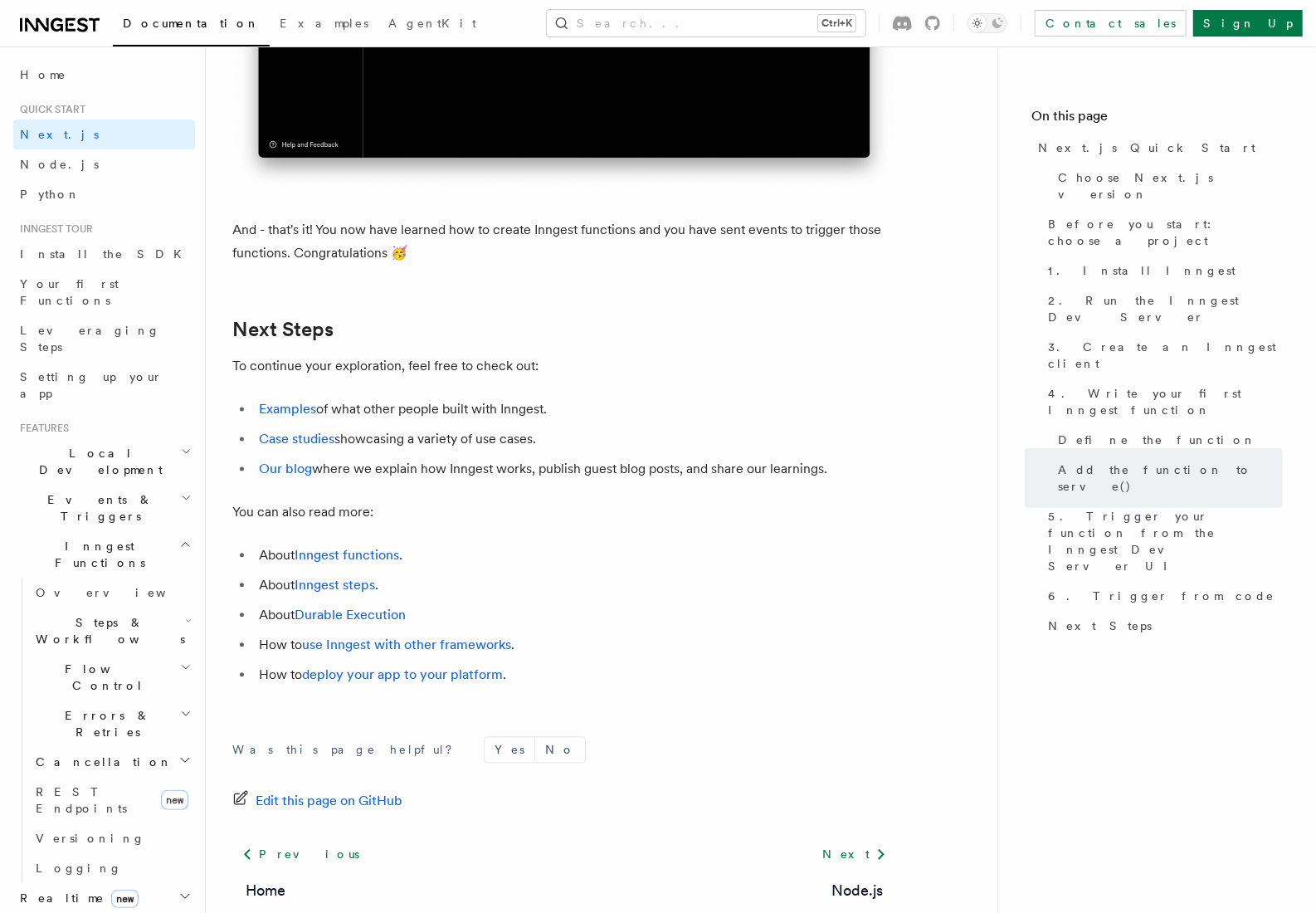
scroll to position [10260, 0]
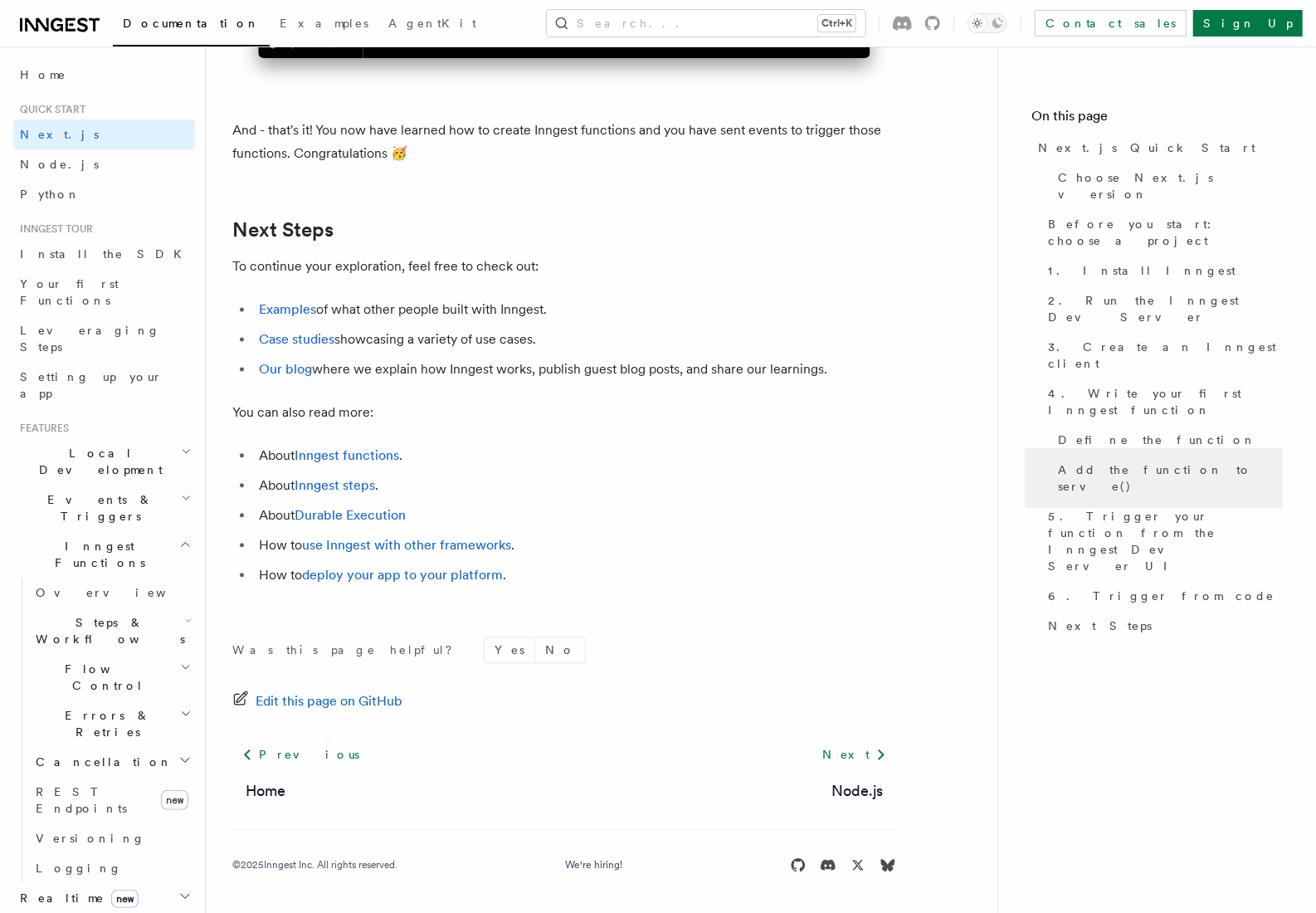
click at [154, 531] on h2 "Inngest Functions" at bounding box center [105, 554] width 182 height 47
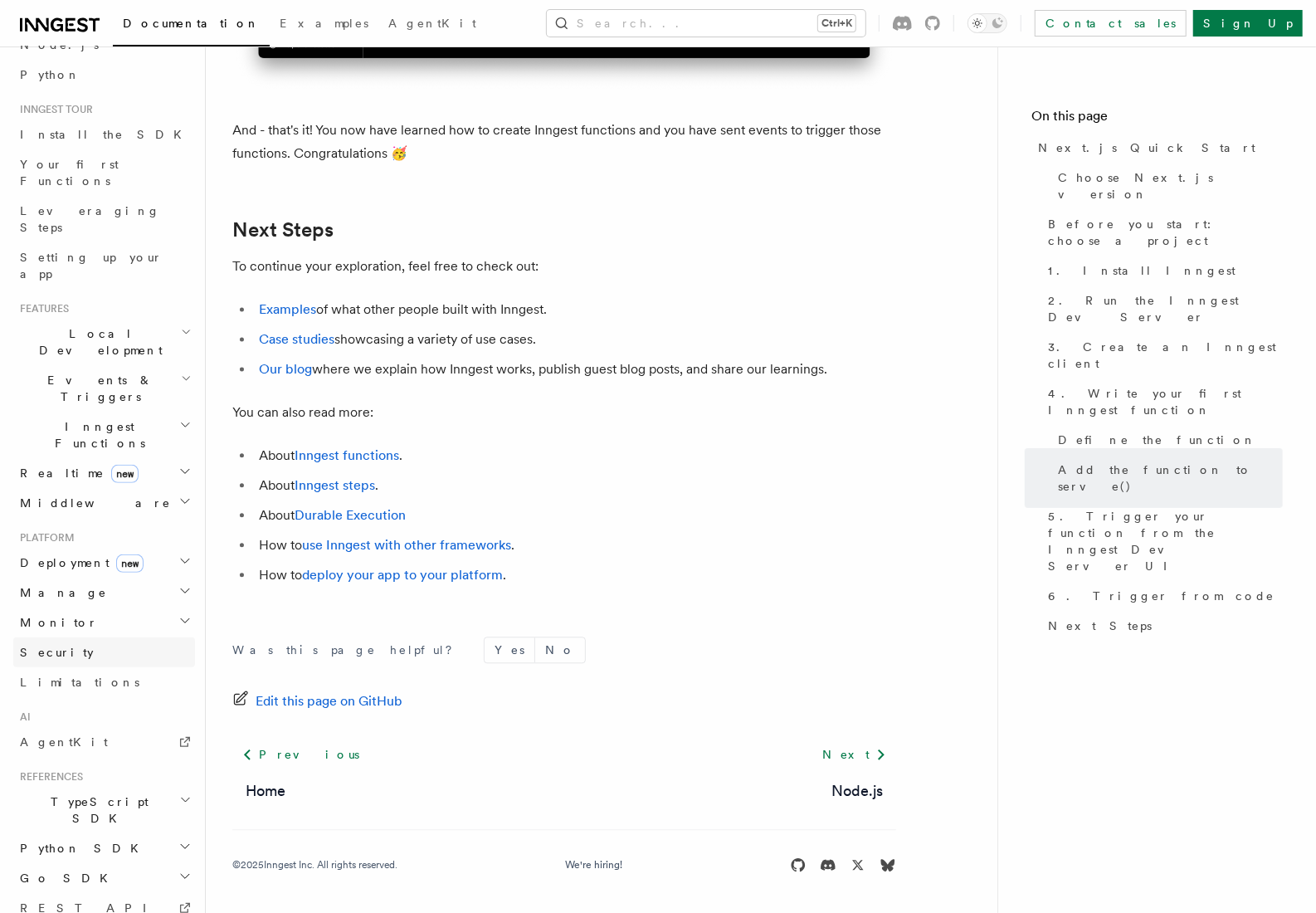
scroll to position [153, 0]
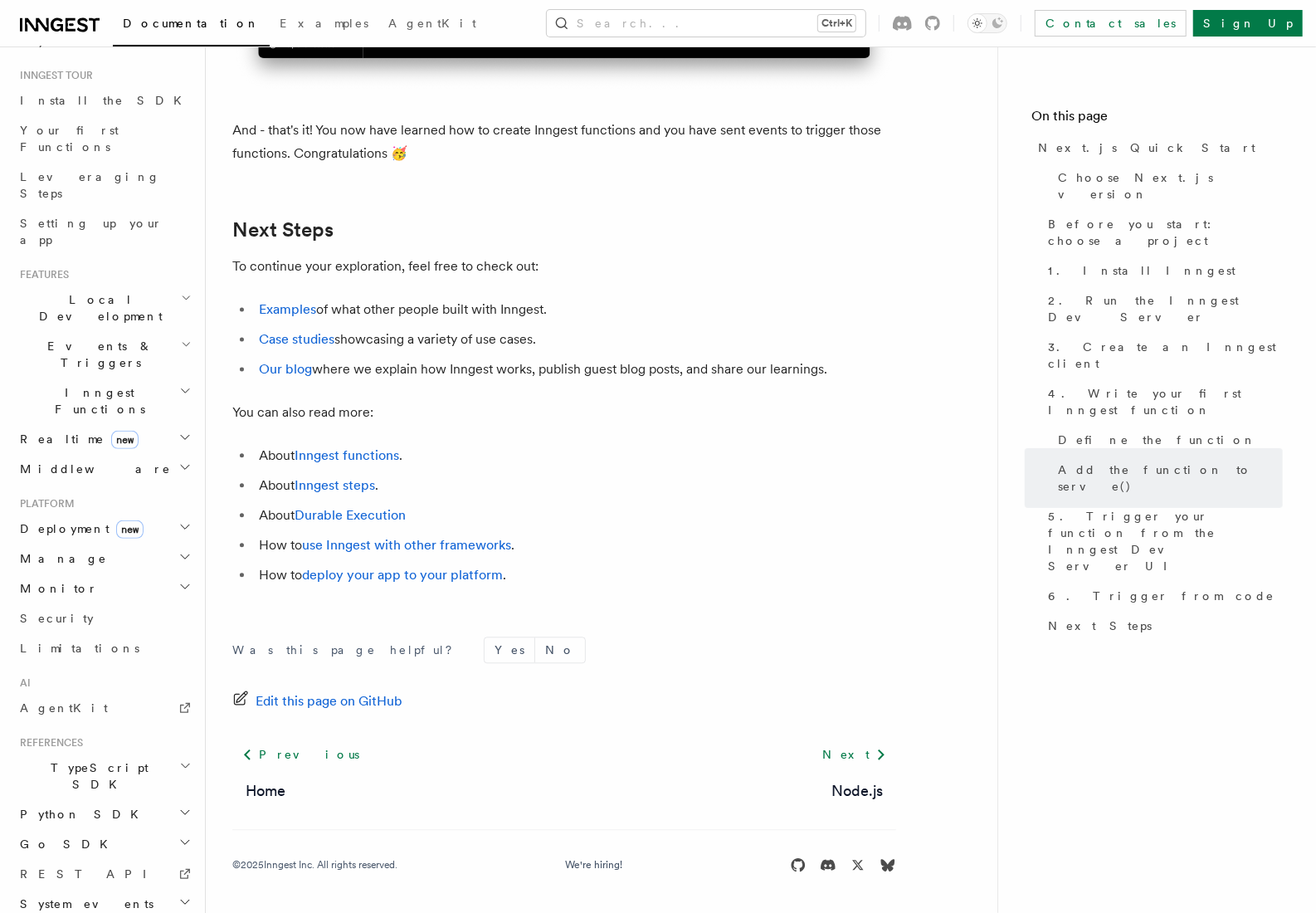
click at [159, 514] on h2 "Deployment new" at bounding box center [105, 529] width 182 height 30
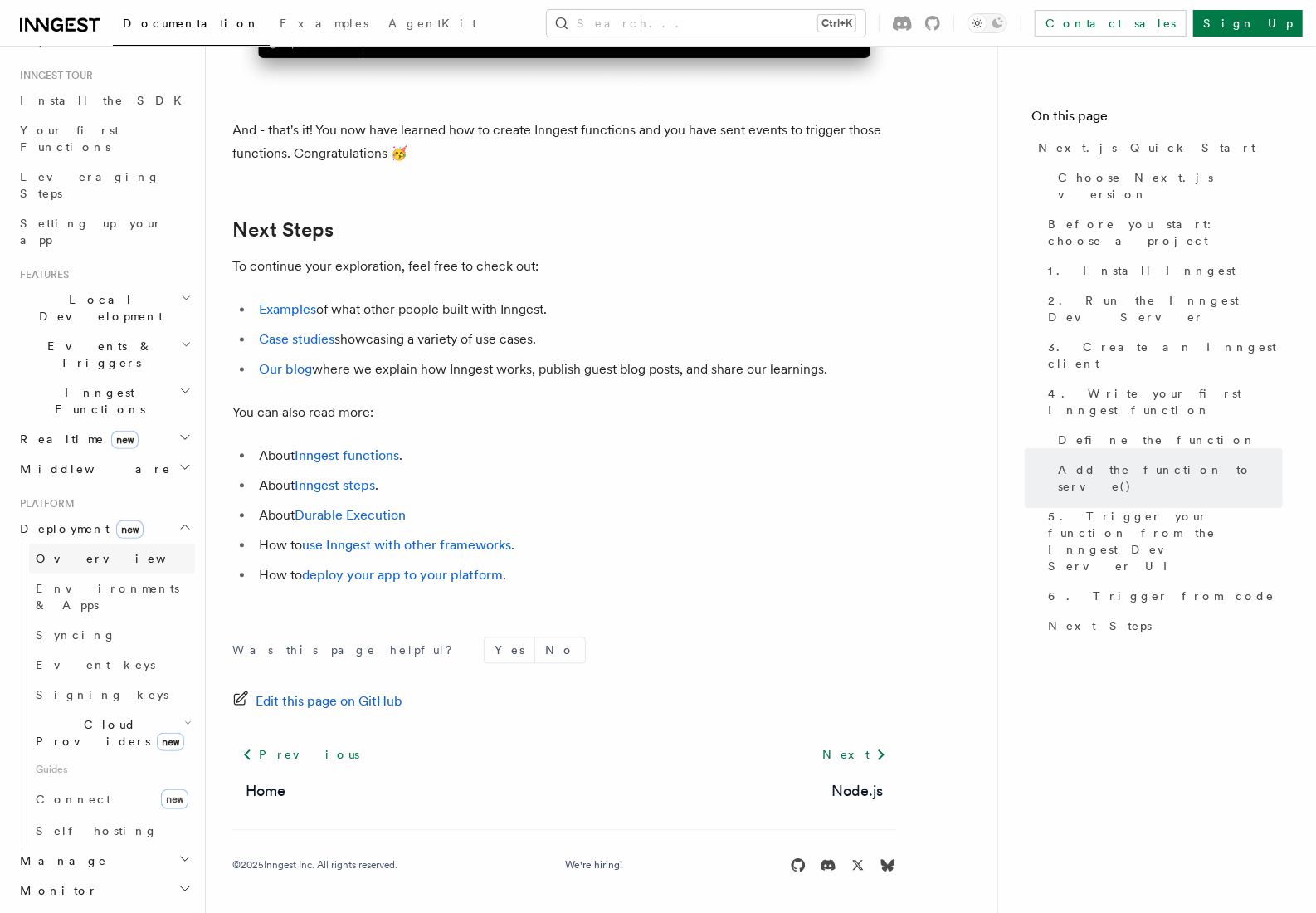
click at [139, 543] on link "Overview" at bounding box center [112, 558] width 166 height 30
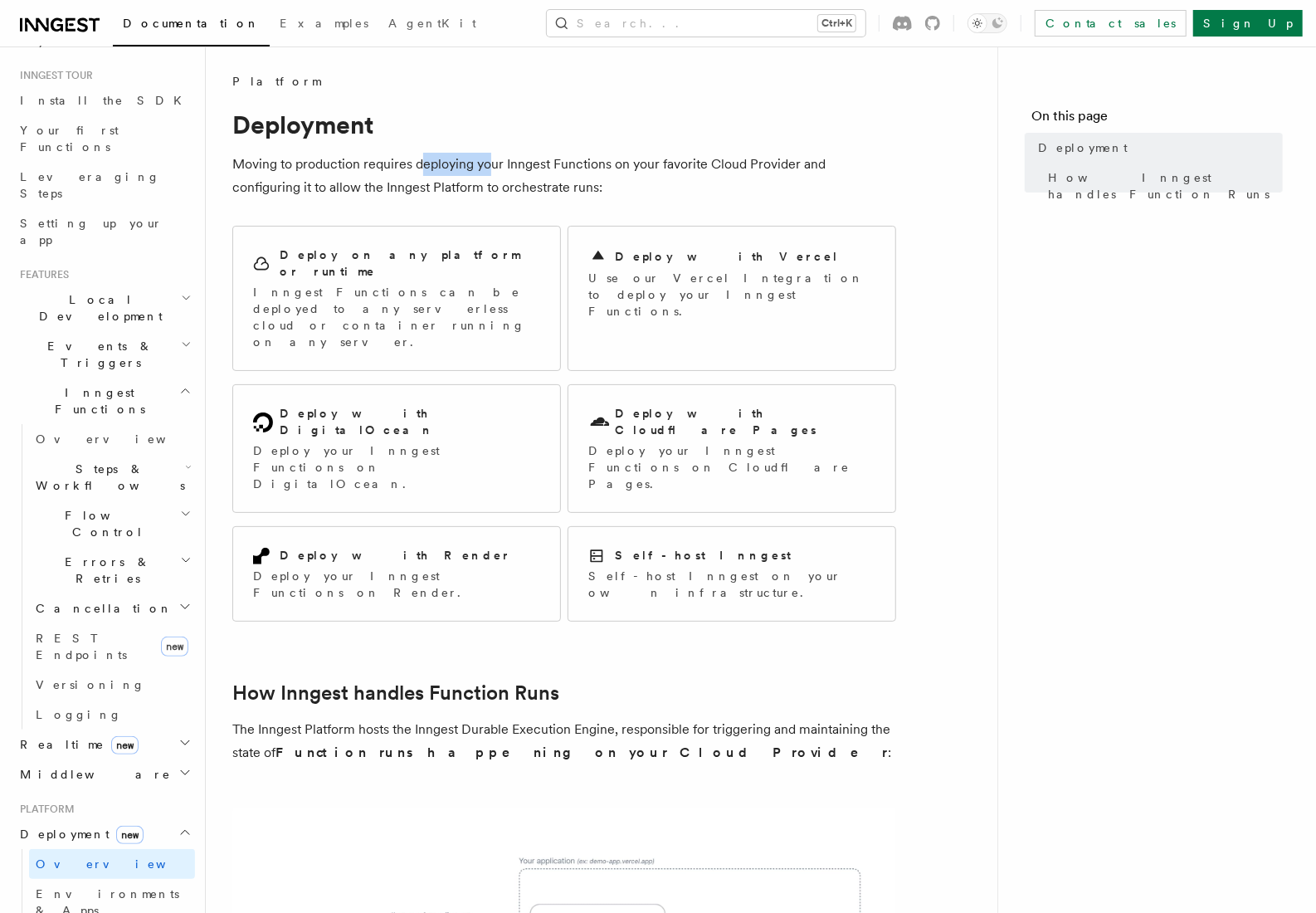
drag, startPoint x: 487, startPoint y: 158, endPoint x: 424, endPoint y: 162, distance: 63.1
click at [424, 162] on p "Moving to production requires deploying your Inngest Functions on your favorite…" at bounding box center [564, 176] width 664 height 47
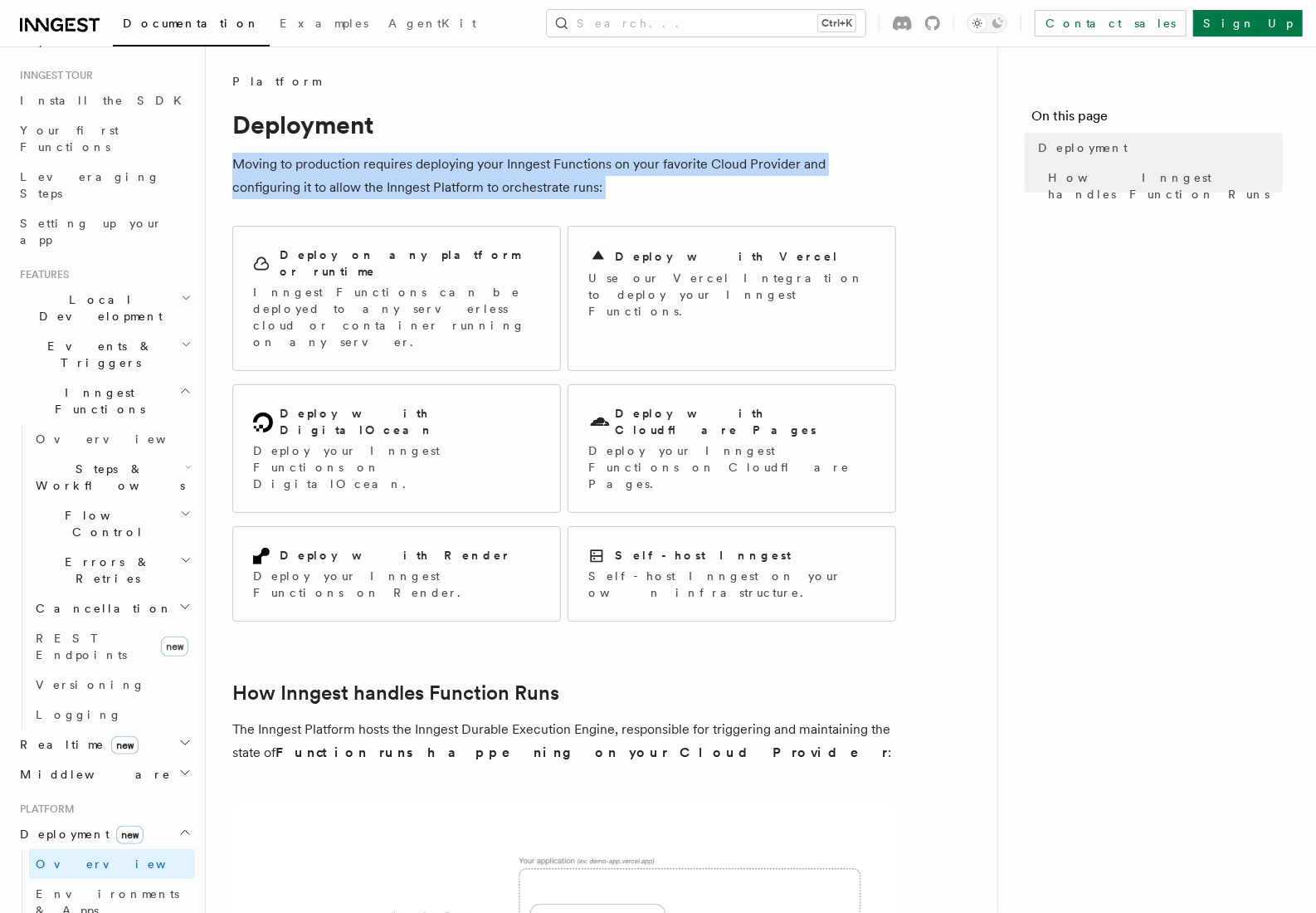
click at [424, 162] on p "Moving to production requires deploying your Inngest Functions on your favorite…" at bounding box center [564, 176] width 664 height 47
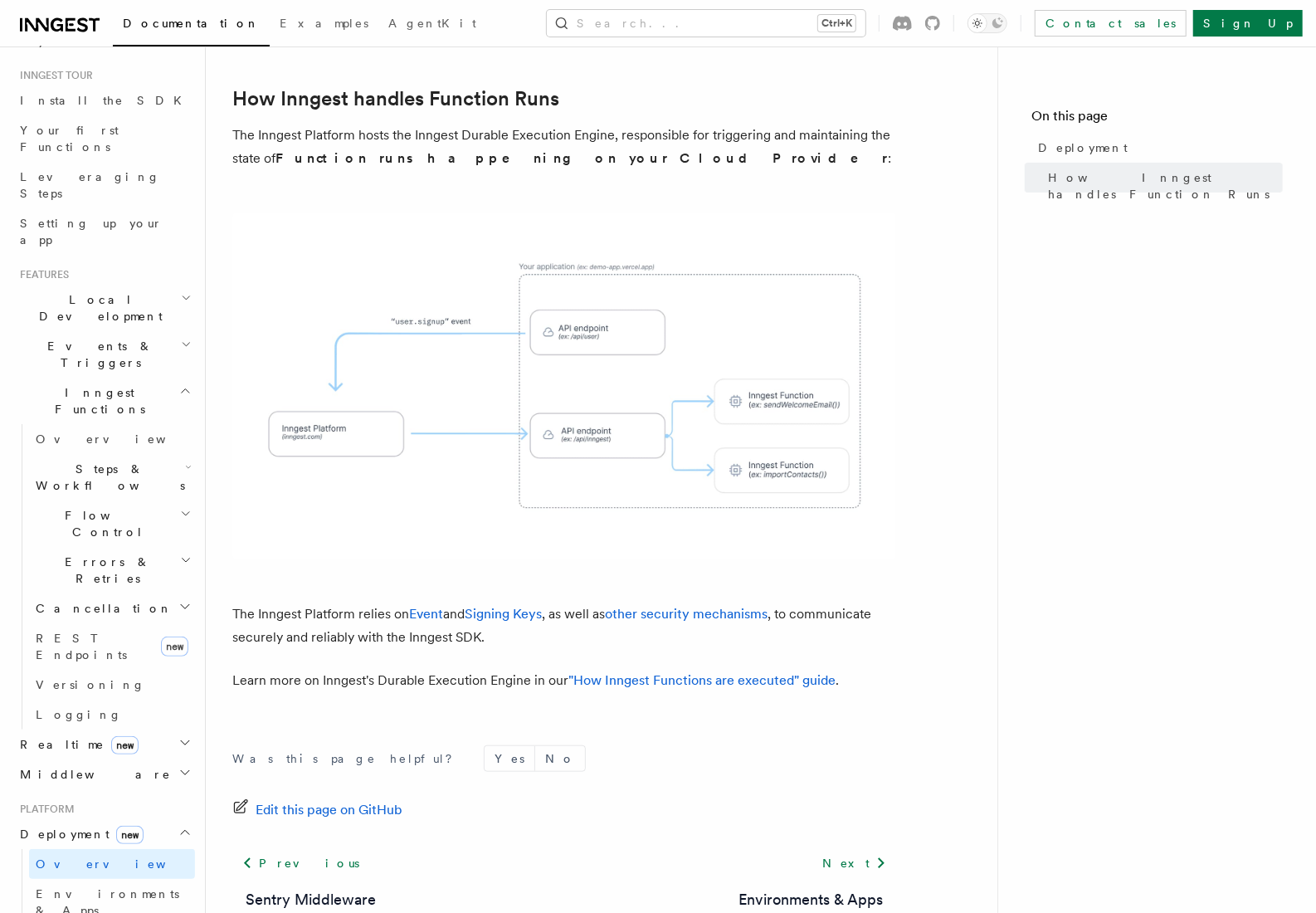
scroll to position [460, 0]
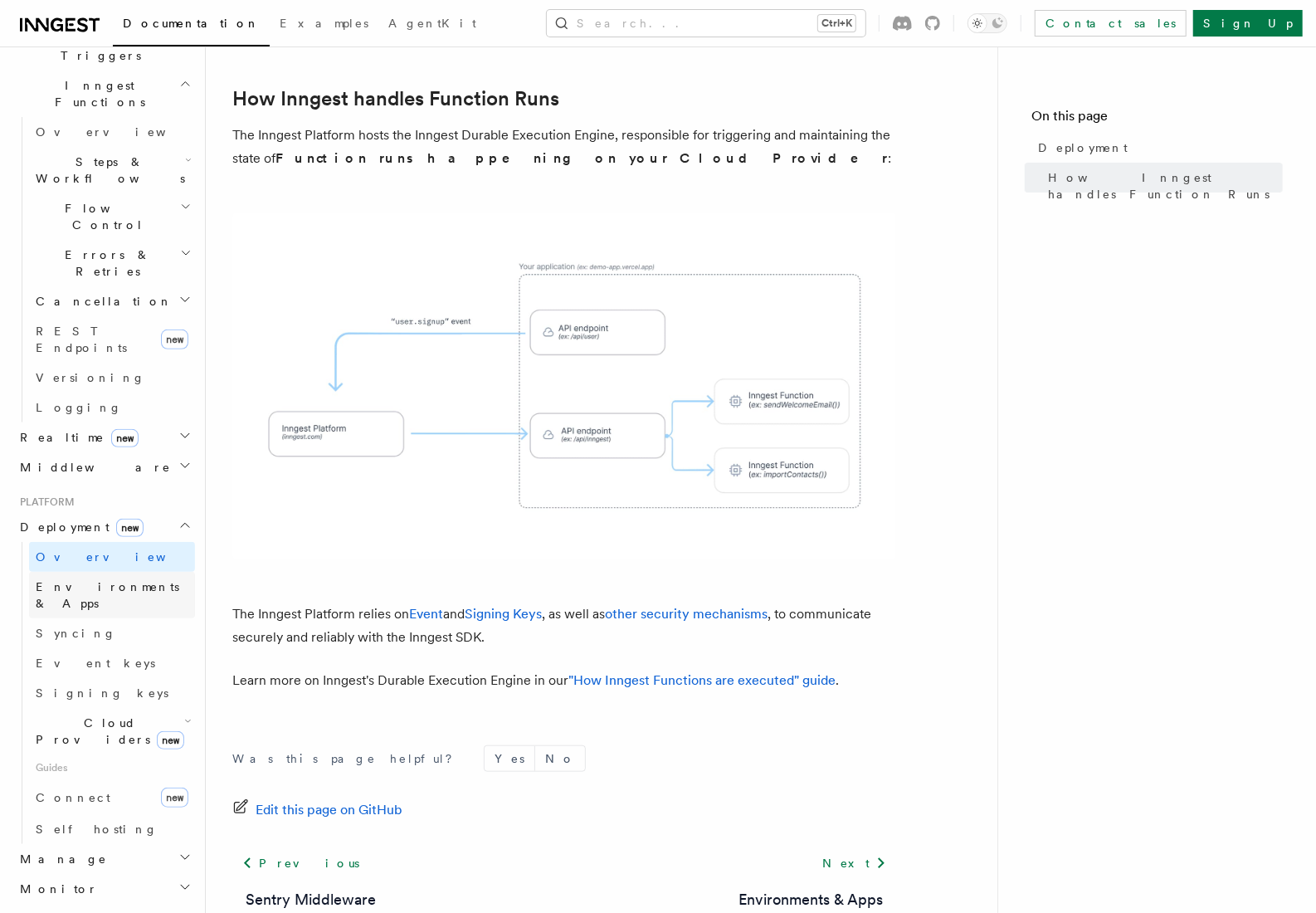
click at [100, 579] on span "Environments & Apps" at bounding box center [115, 595] width 159 height 33
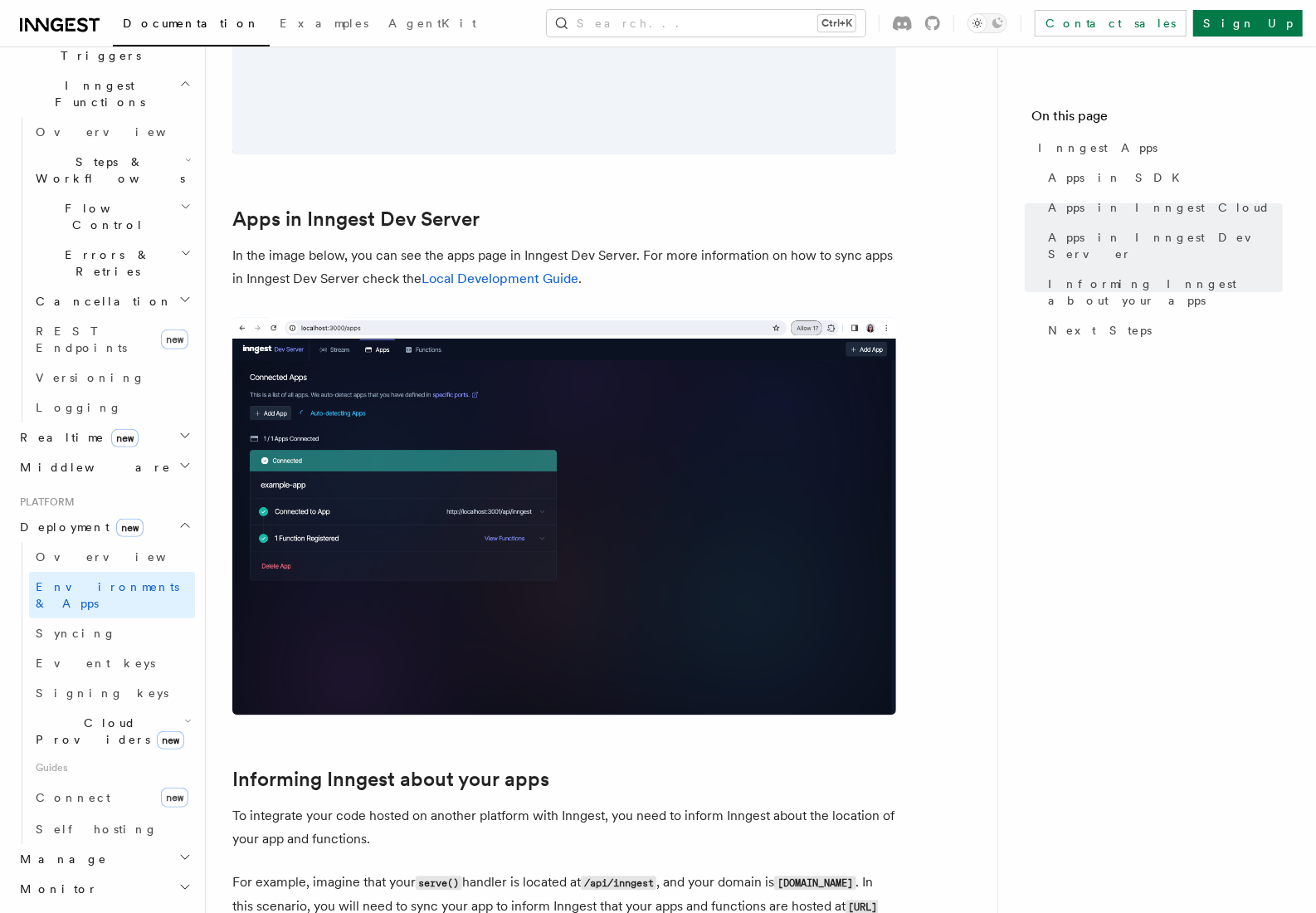
scroll to position [1690, 0]
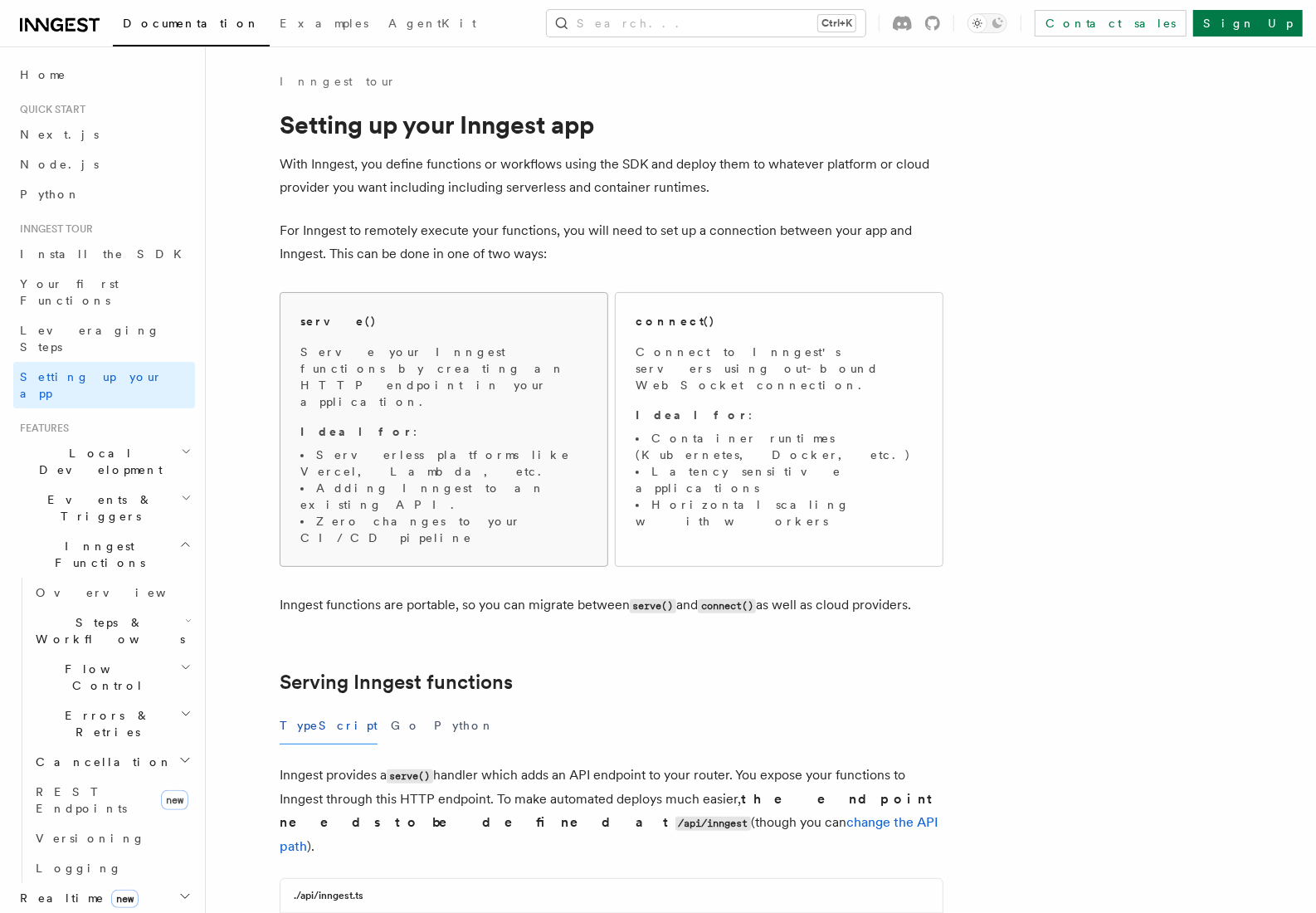
click at [510, 447] on li "Serverless platforms like Vercel, Lambda, etc." at bounding box center [444, 463] width 287 height 33
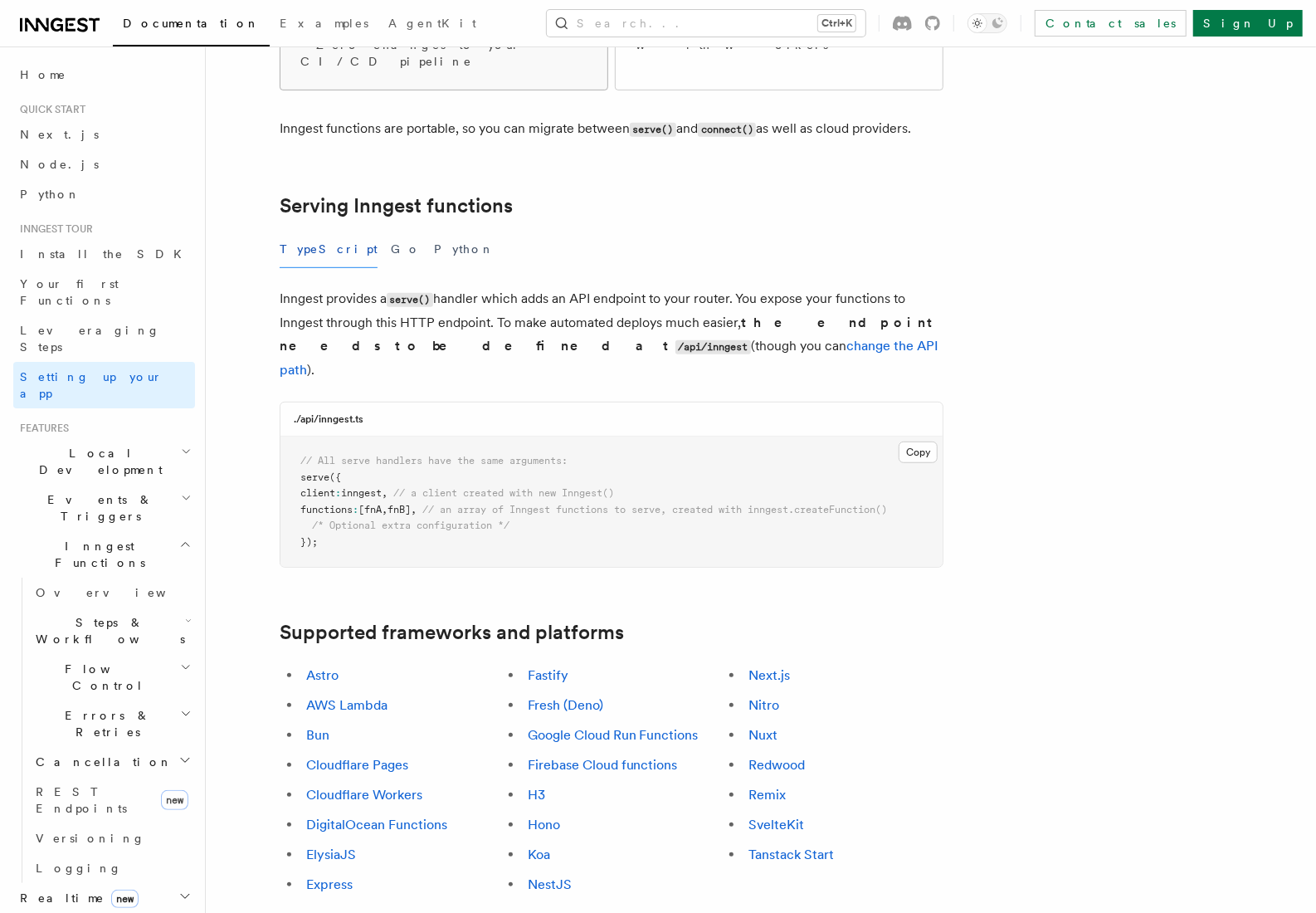
scroll to position [507, 0]
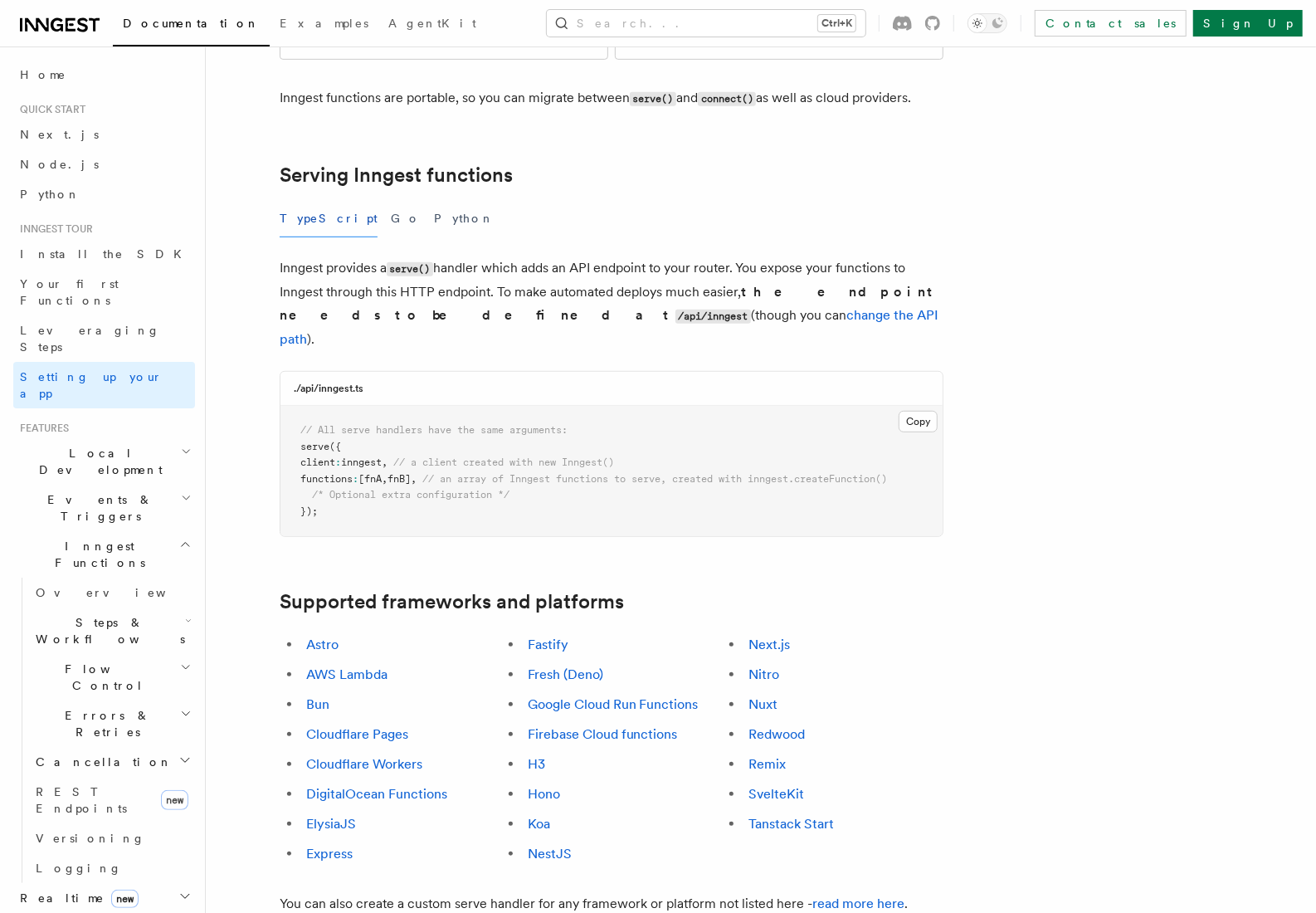
click at [796, 633] on li "Next.js" at bounding box center [844, 645] width 200 height 23
click at [779, 636] on link "Next.js" at bounding box center [769, 644] width 41 height 16
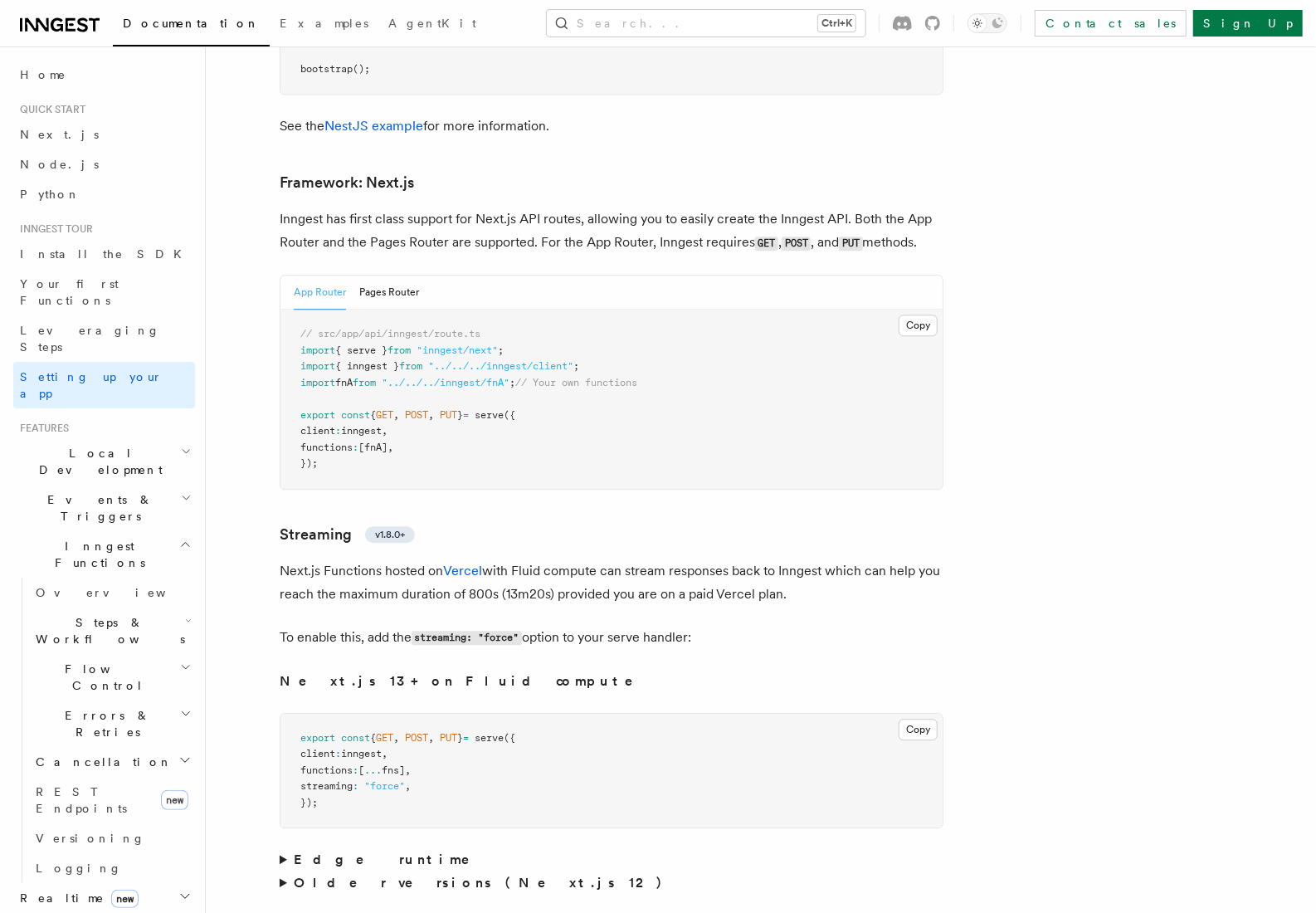
scroll to position [10796, 0]
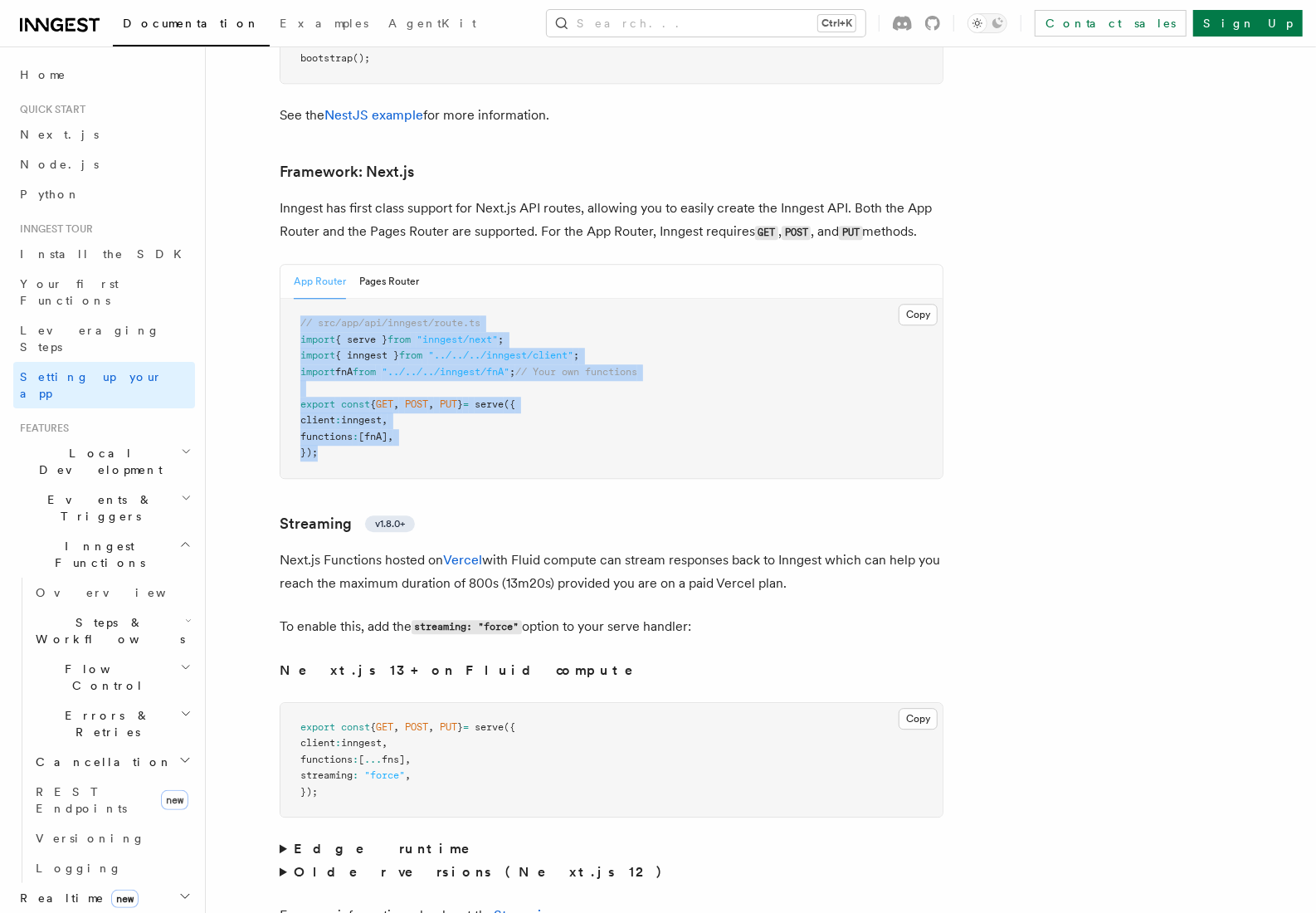
drag, startPoint x: 362, startPoint y: 385, endPoint x: 288, endPoint y: 243, distance: 160.1
click at [288, 299] on pre "// src/app/api/inngest/route.ts import { serve } from "inngest/next" ; import {…" at bounding box center [611, 388] width 662 height 179
copy code "// src/app/api/inngest/route.ts import { serve } from "inngest/next" ; import {…"
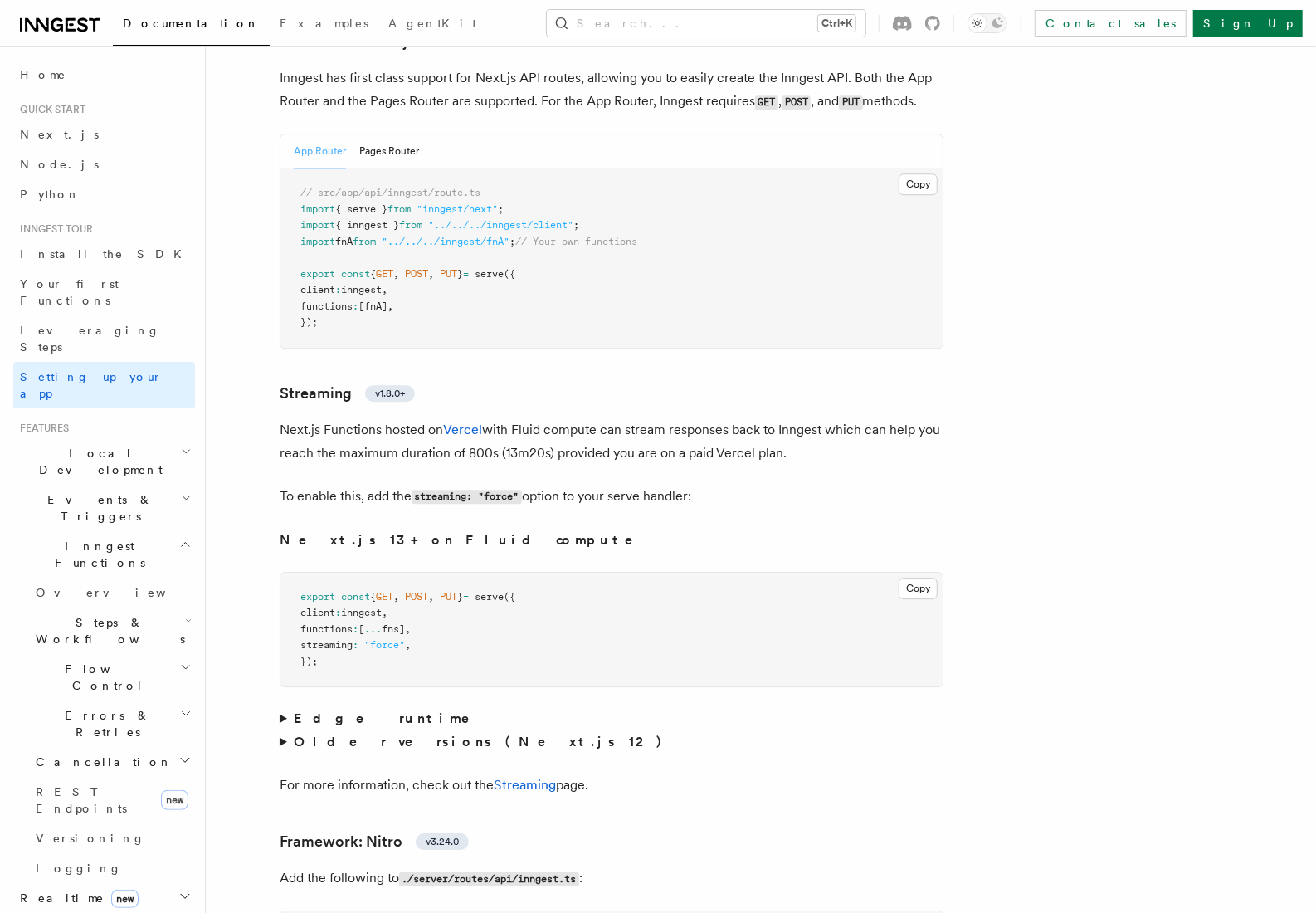
scroll to position [11104, 0]
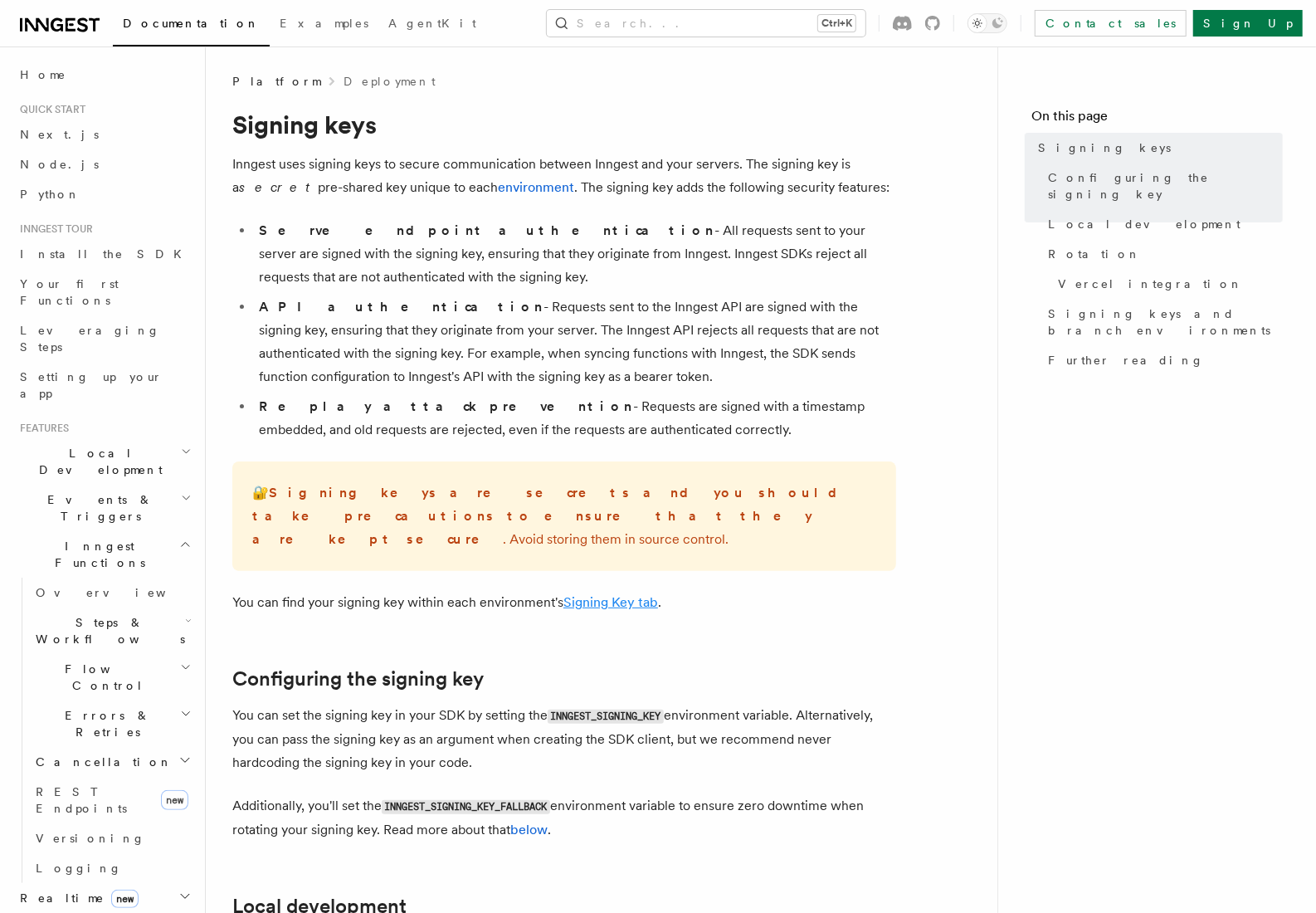
click at [614, 594] on link "Signing Key tab" at bounding box center [610, 602] width 95 height 16
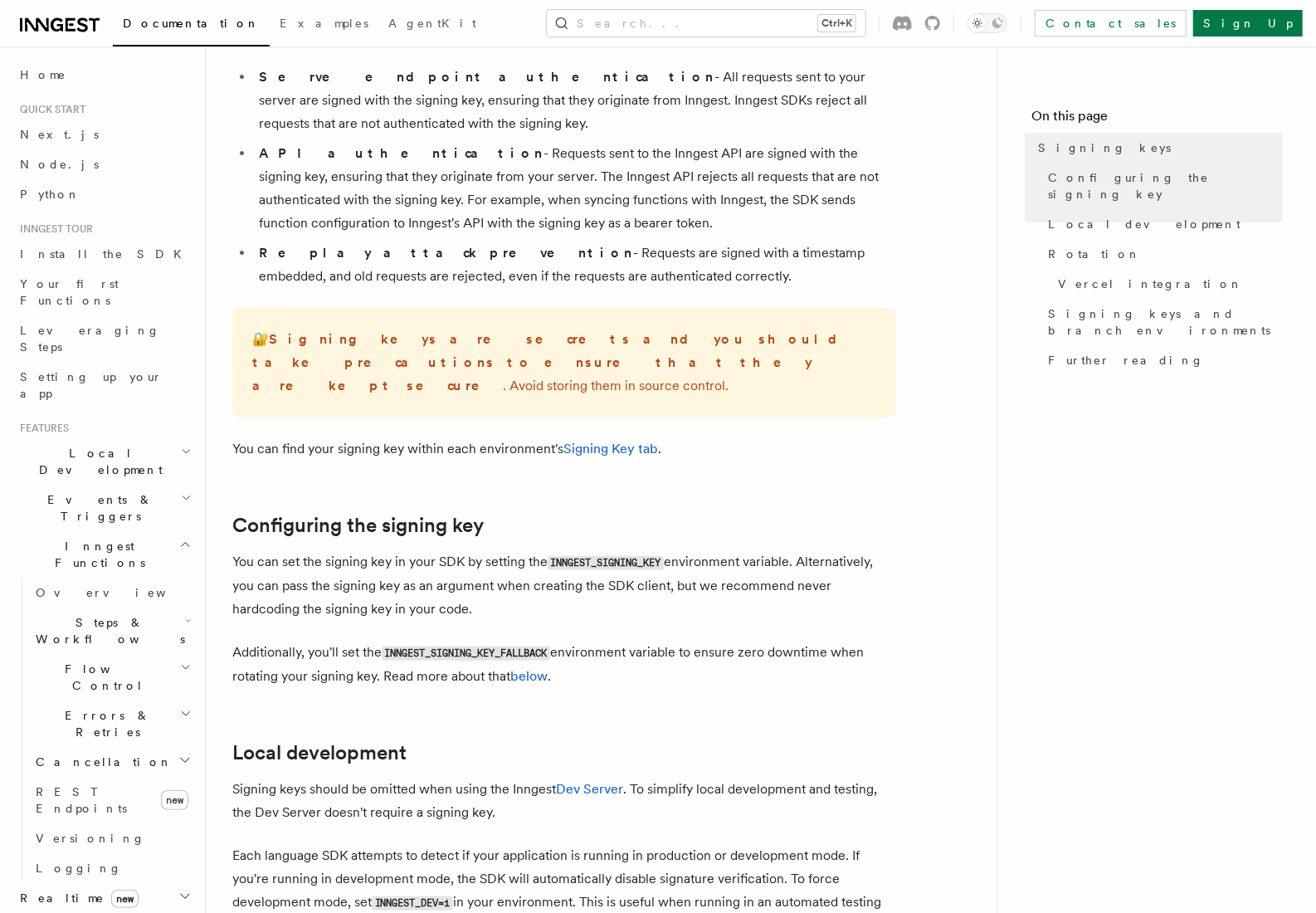
click at [596, 556] on code "INNGEST_SIGNING_KEY" at bounding box center [605, 563] width 116 height 14
copy p "INNGEST_SIGNING_KEY"
click at [1135, 500] on nav "On this page Signing keys Configuring the signing key Local development Rotatio…" at bounding box center [1157, 480] width 319 height 866
